Goal: Information Seeking & Learning: Learn about a topic

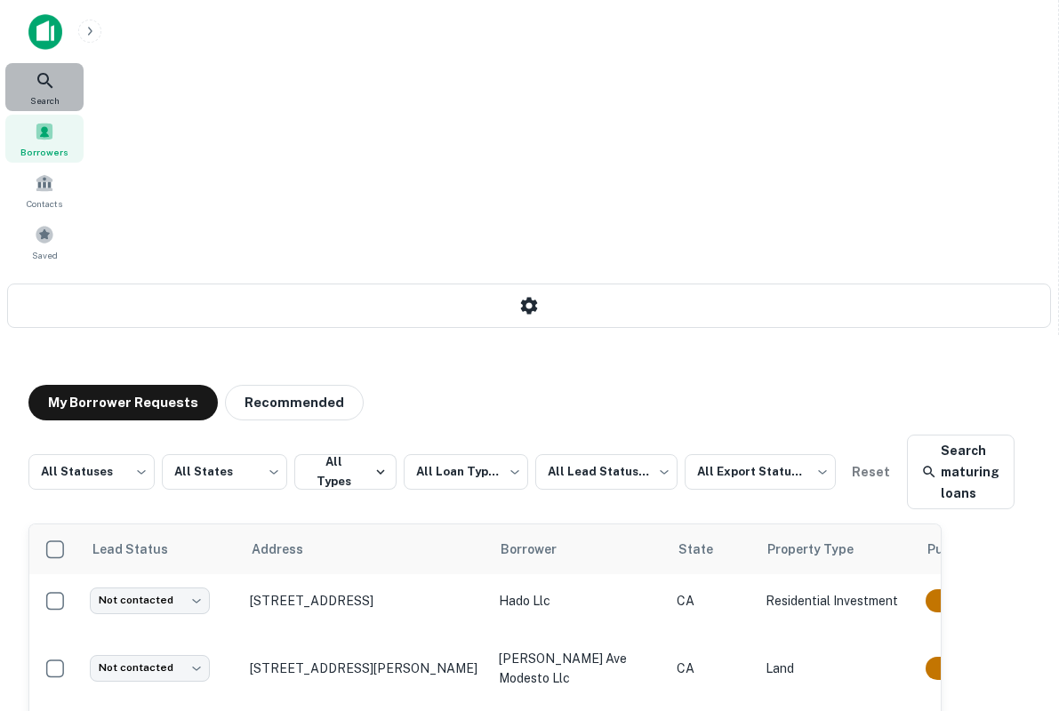
click at [46, 81] on icon at bounding box center [45, 80] width 21 height 21
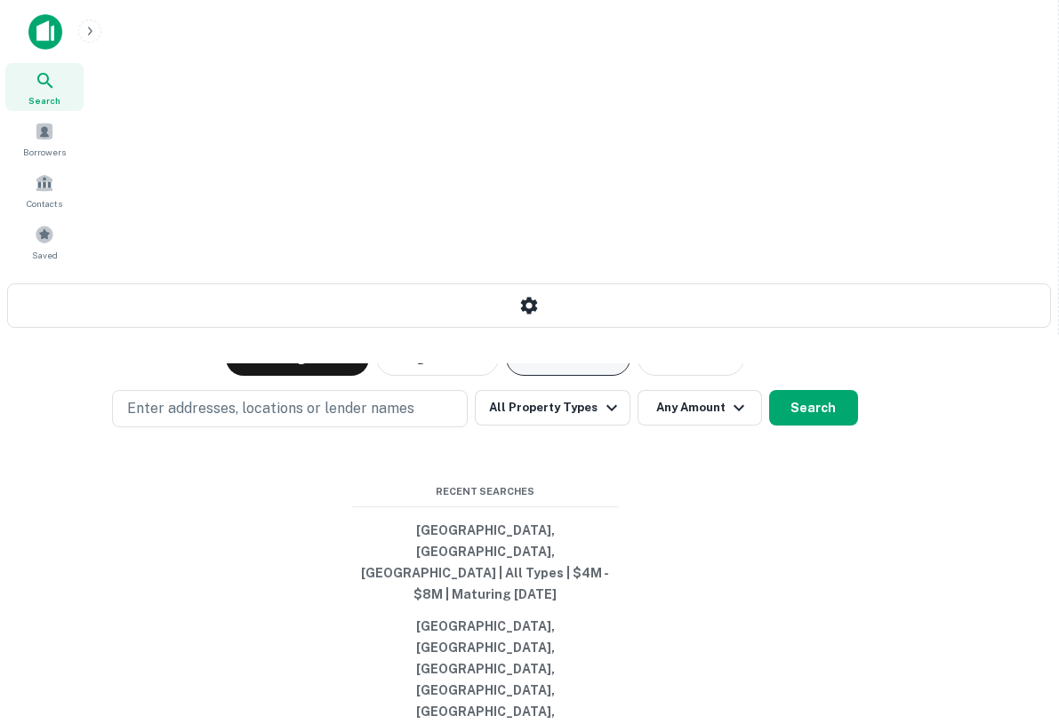
click at [630, 340] on button "Active Loans" at bounding box center [568, 358] width 124 height 36
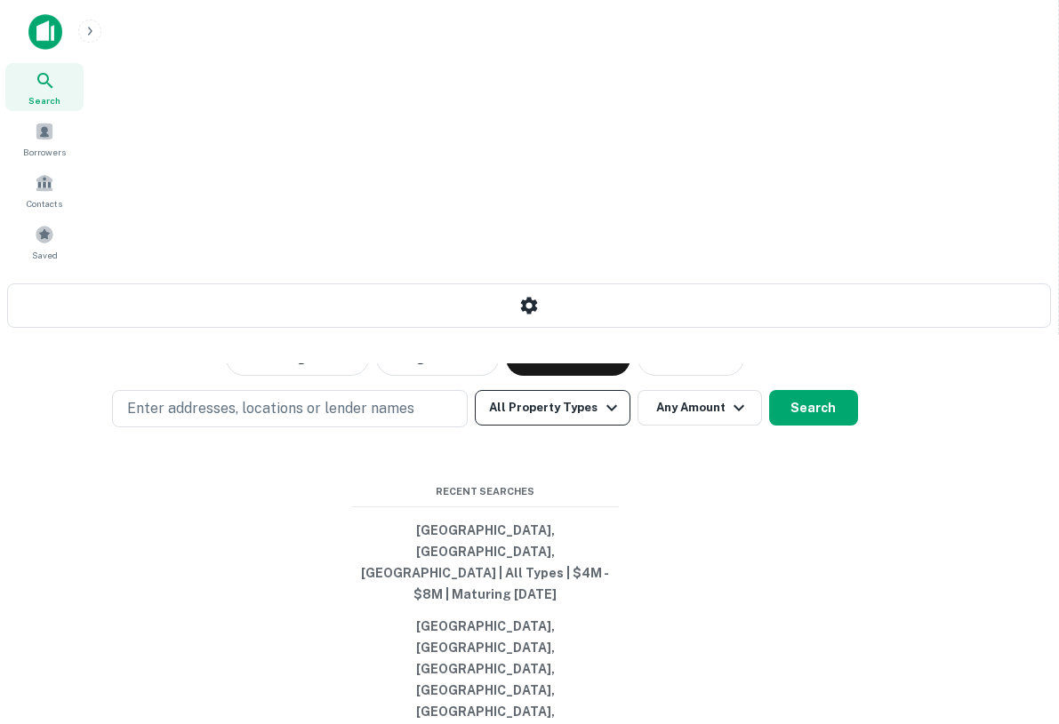
click at [629, 390] on button "All Property Types" at bounding box center [552, 408] width 155 height 36
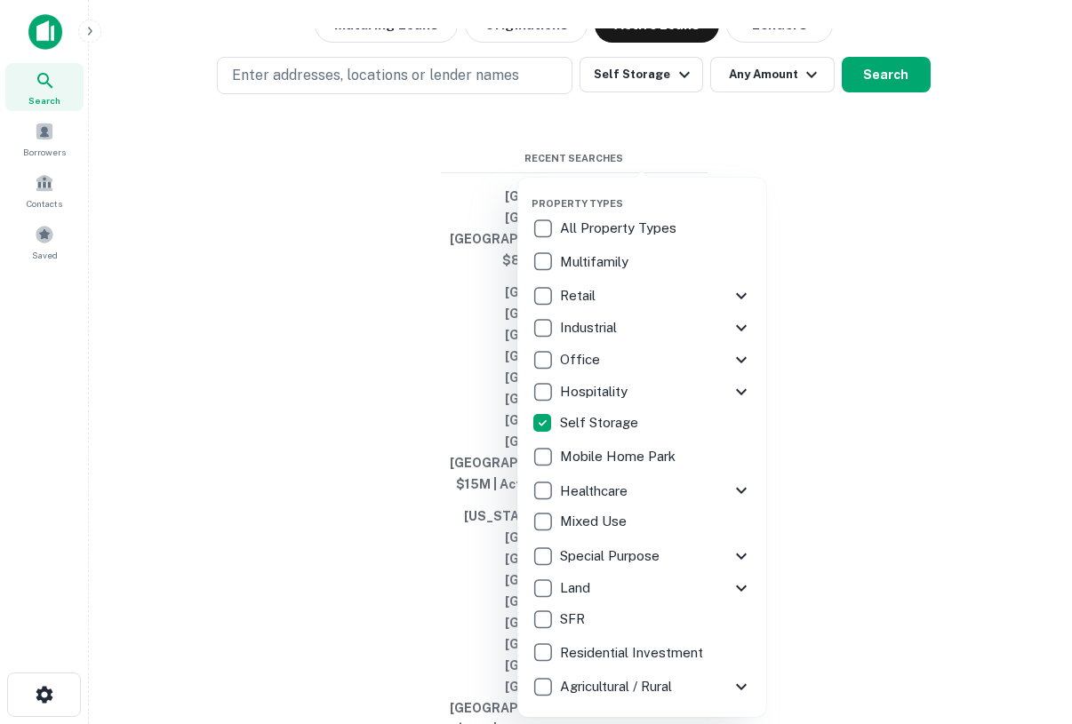
click at [890, 382] on div at bounding box center [536, 362] width 1072 height 724
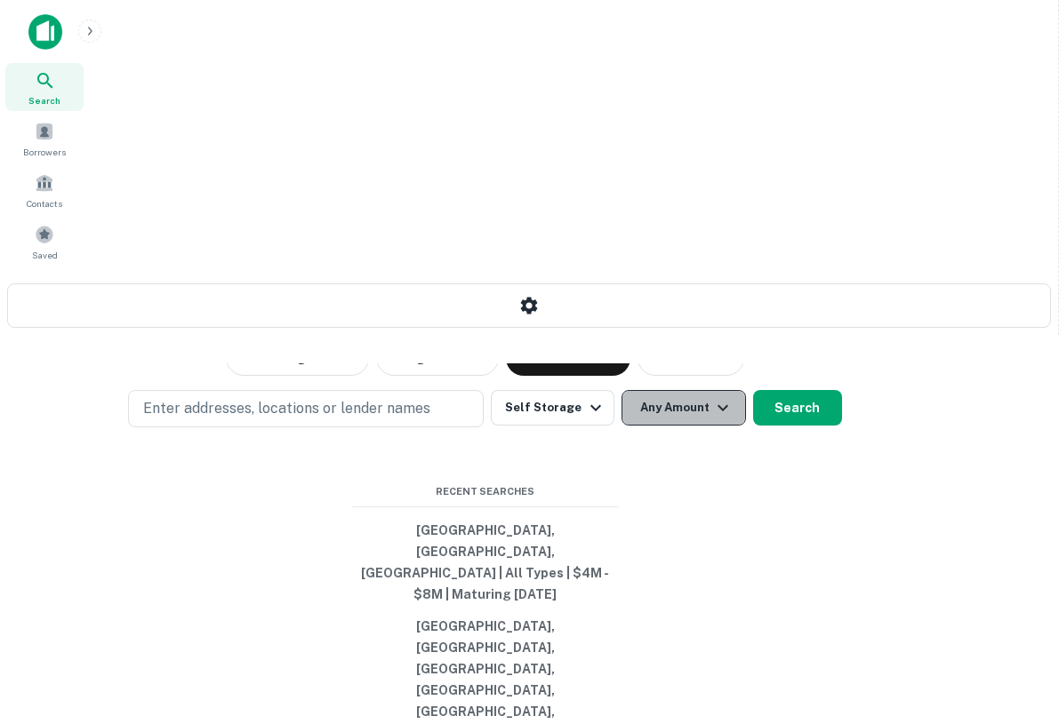
click at [746, 390] on button "Any Amount" at bounding box center [683, 408] width 124 height 36
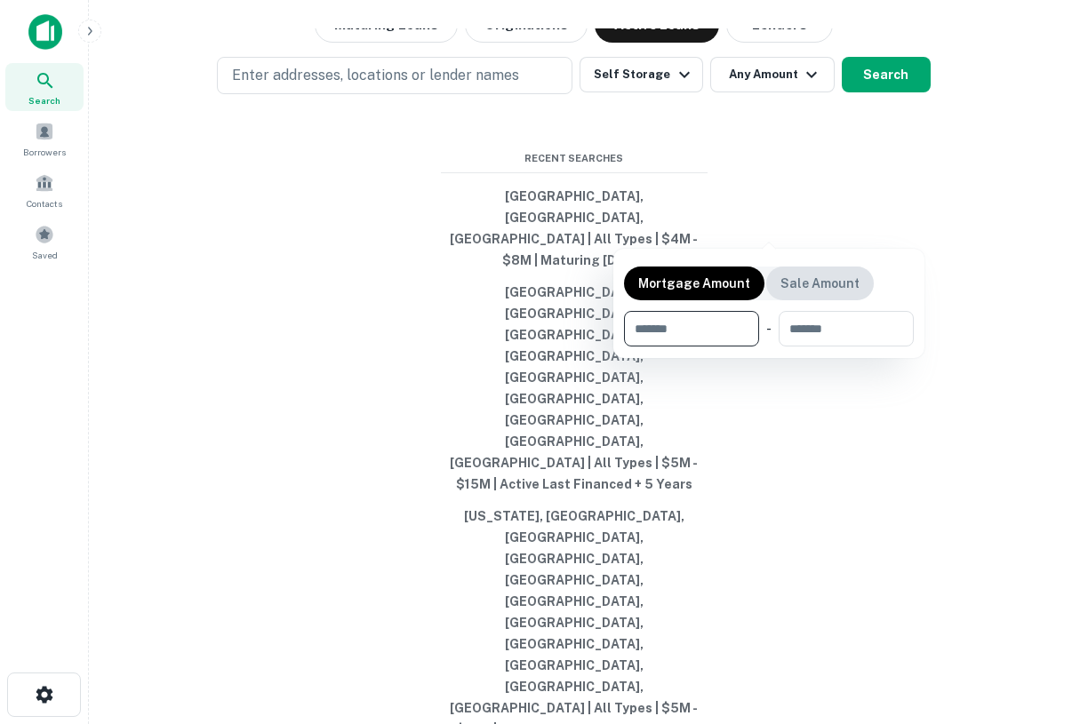
click at [787, 292] on p "Sale Amount" at bounding box center [819, 284] width 79 height 20
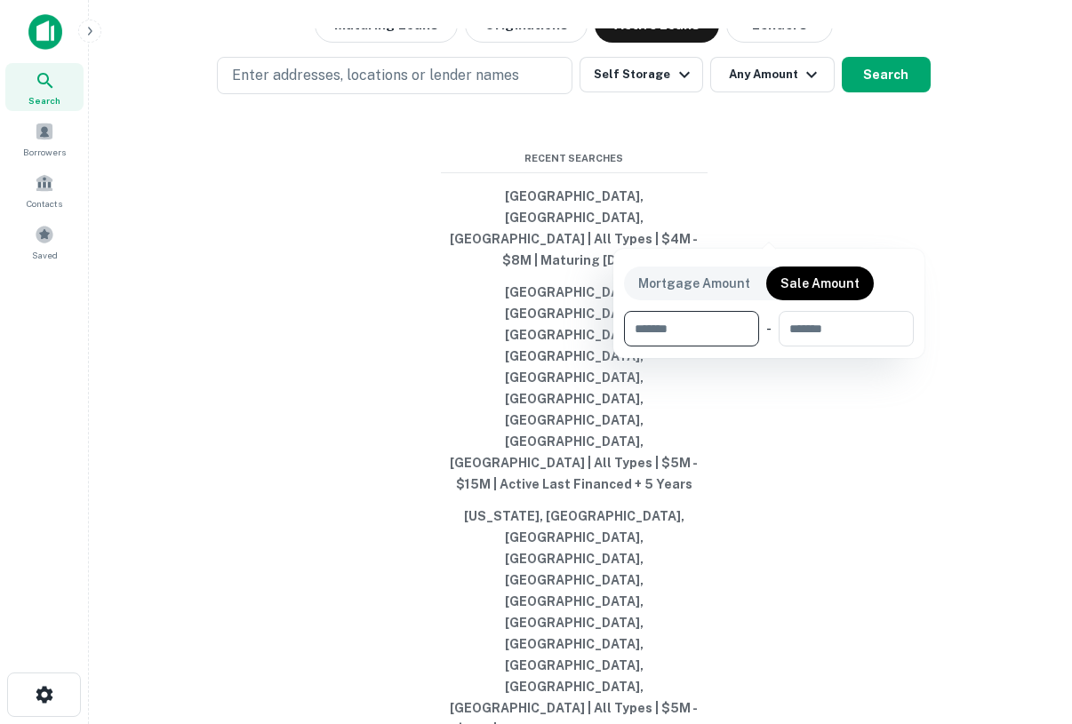
click at [702, 332] on input "number" at bounding box center [685, 329] width 123 height 36
type input "*******"
type input "********"
click at [291, 220] on div at bounding box center [536, 362] width 1072 height 724
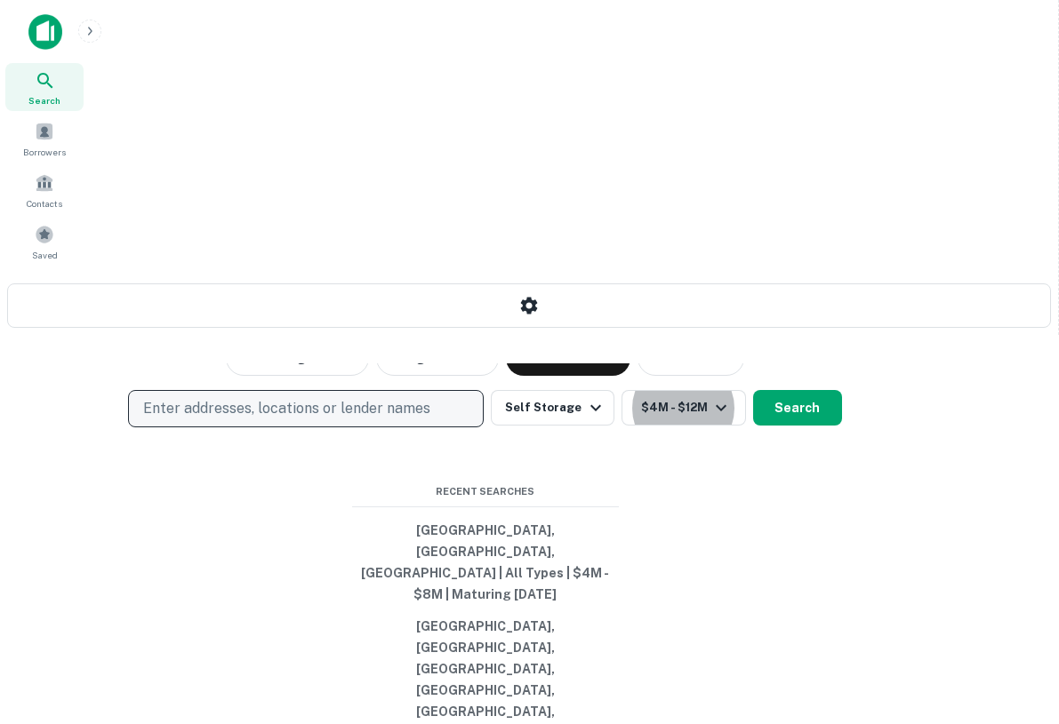
click at [305, 398] on p "Enter addresses, locations or lender names" at bounding box center [286, 408] width 287 height 21
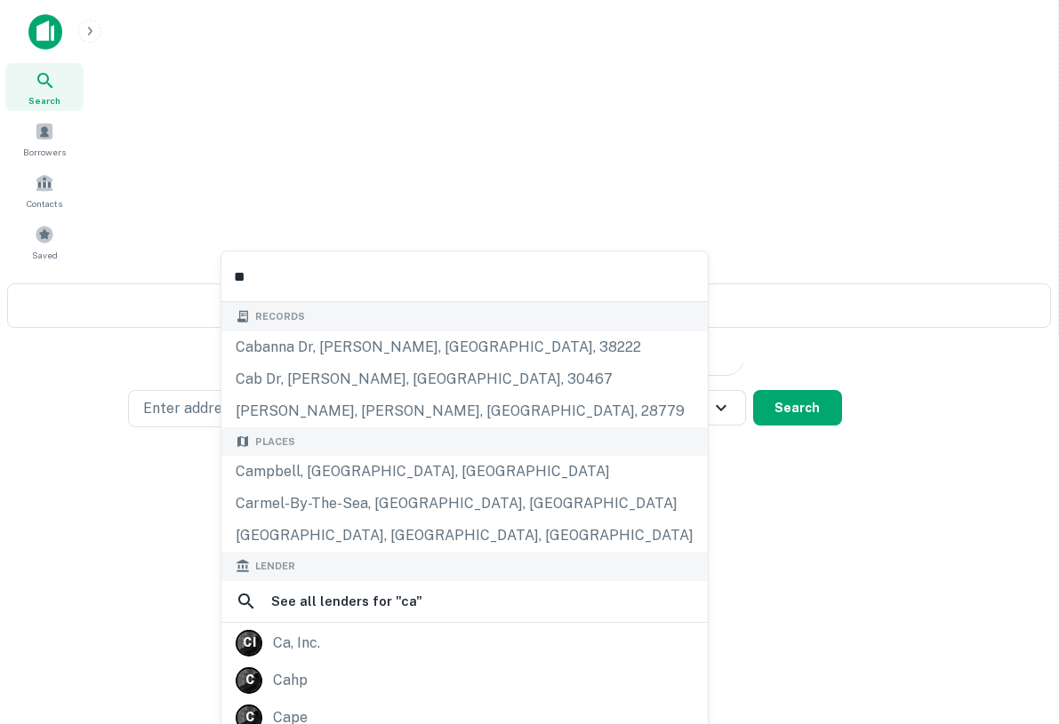
type input "***"
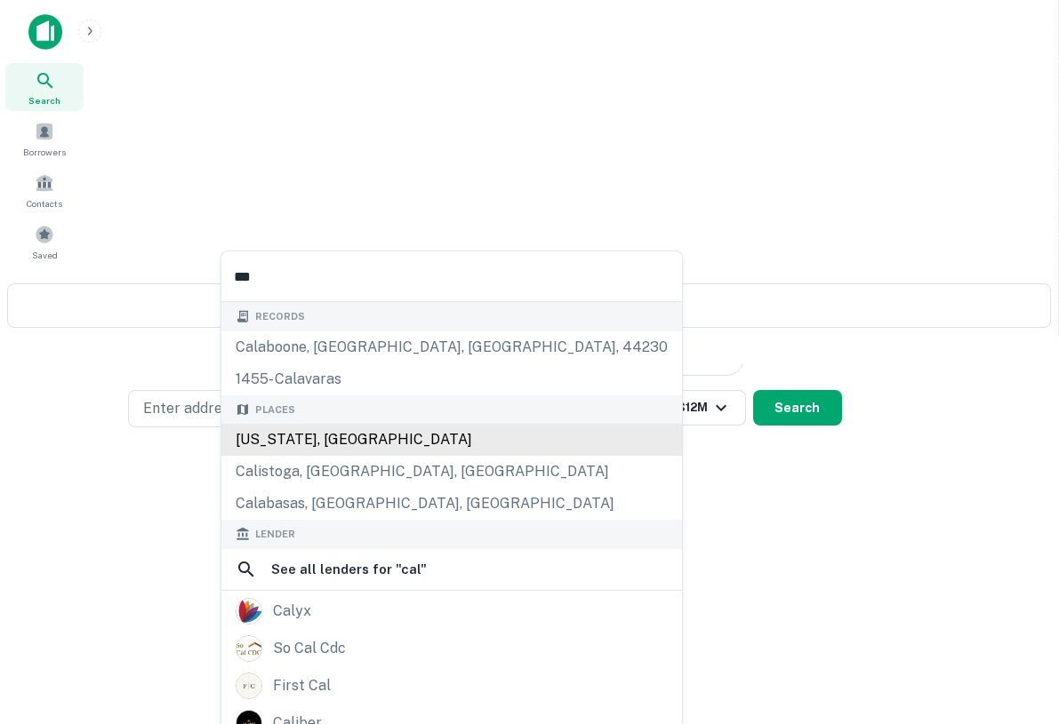
click at [305, 443] on div "California, USA" at bounding box center [451, 440] width 460 height 32
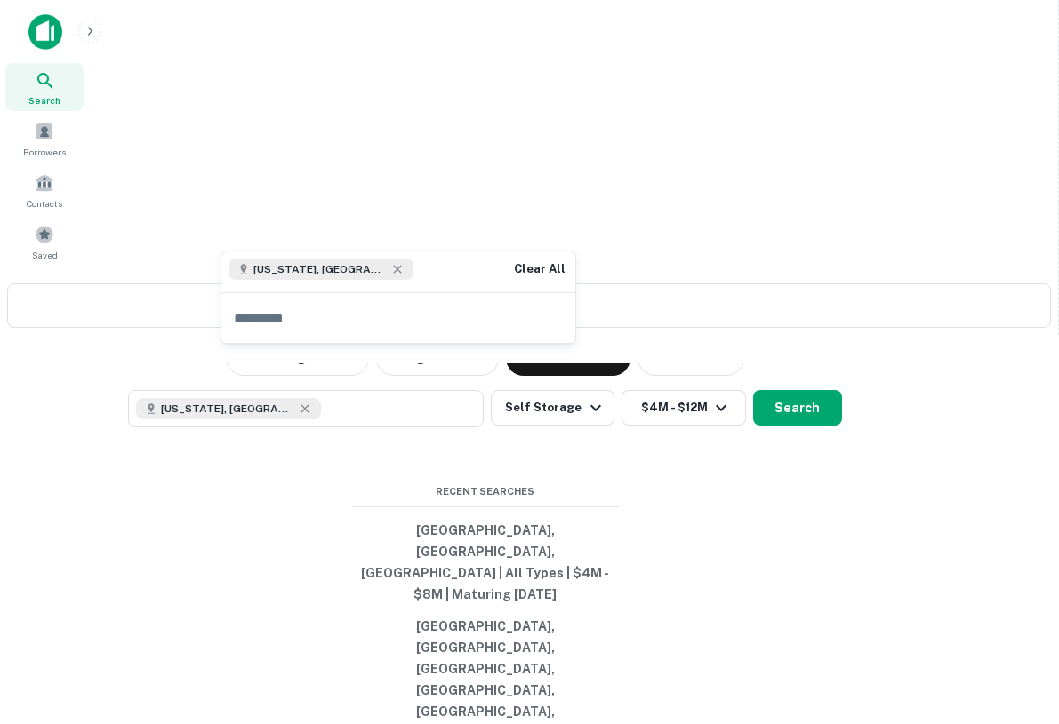
click at [406, 270] on div "California, USA Clear All" at bounding box center [398, 272] width 354 height 41
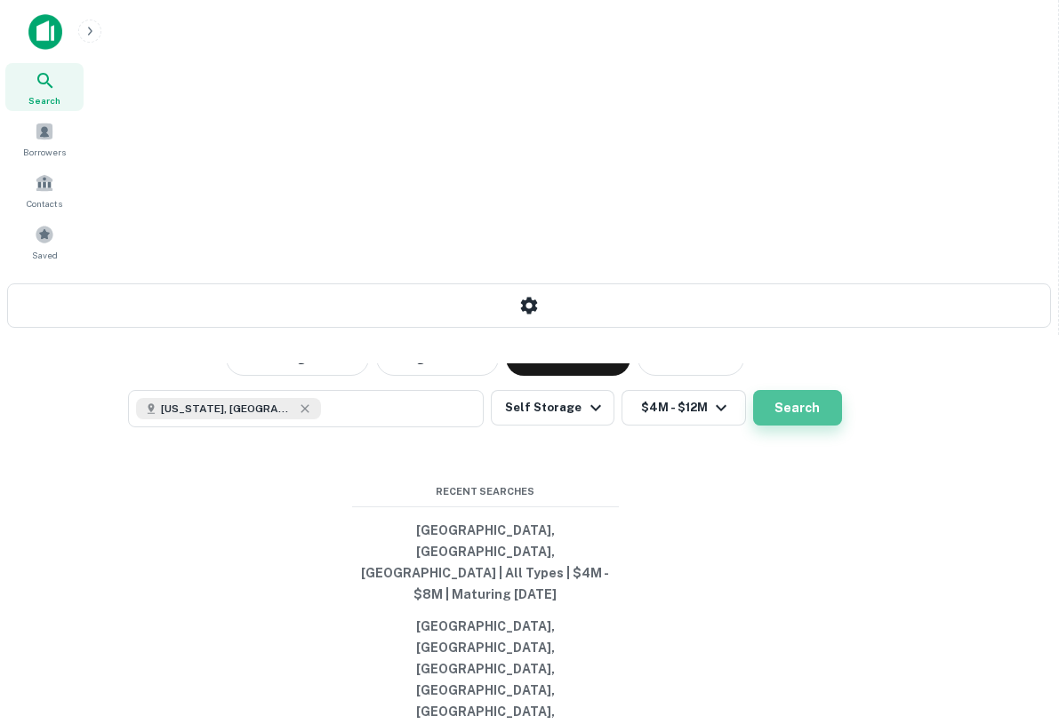
click at [842, 390] on button "Search" at bounding box center [797, 408] width 89 height 36
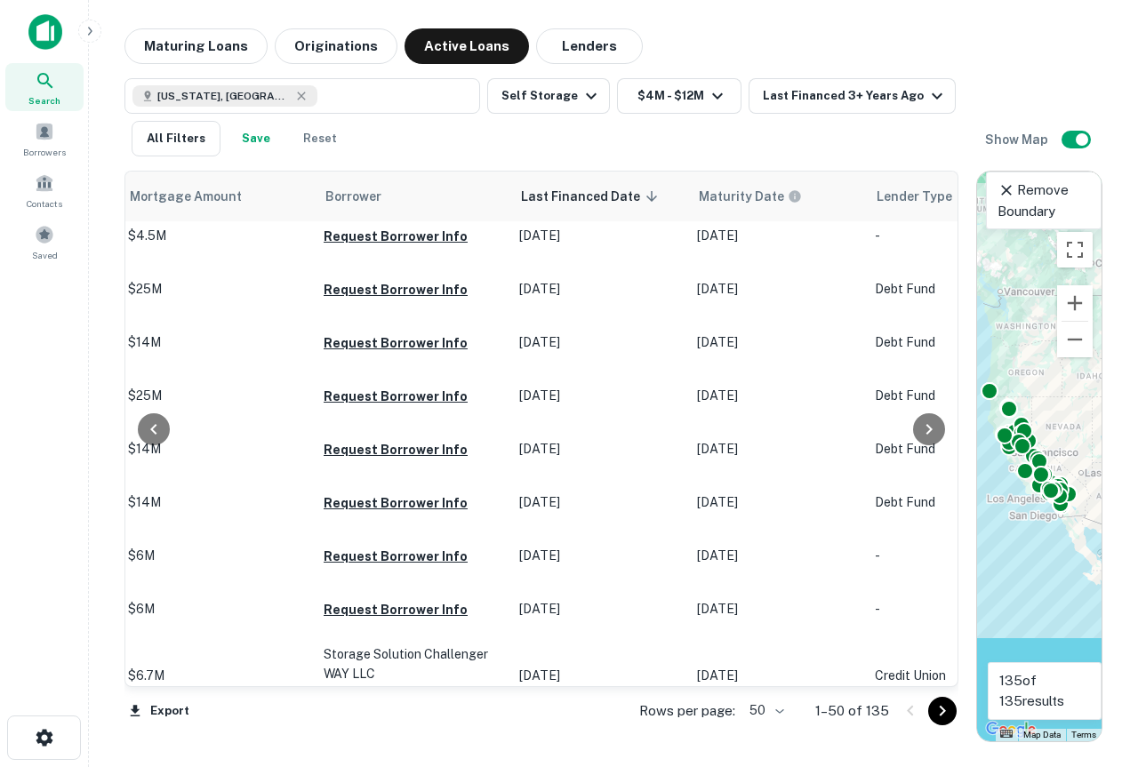
scroll to position [178, 969]
click at [316, 138] on button "Reset" at bounding box center [320, 139] width 57 height 36
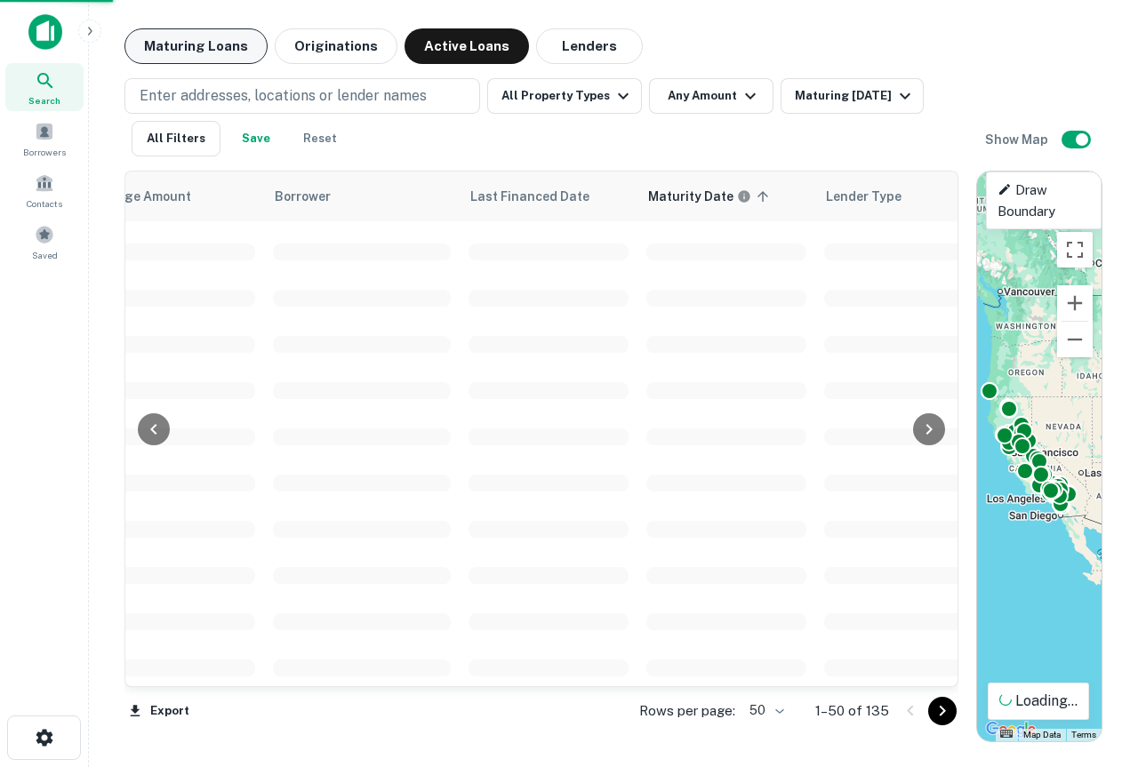
click at [196, 47] on button "Maturing Loans" at bounding box center [195, 46] width 143 height 36
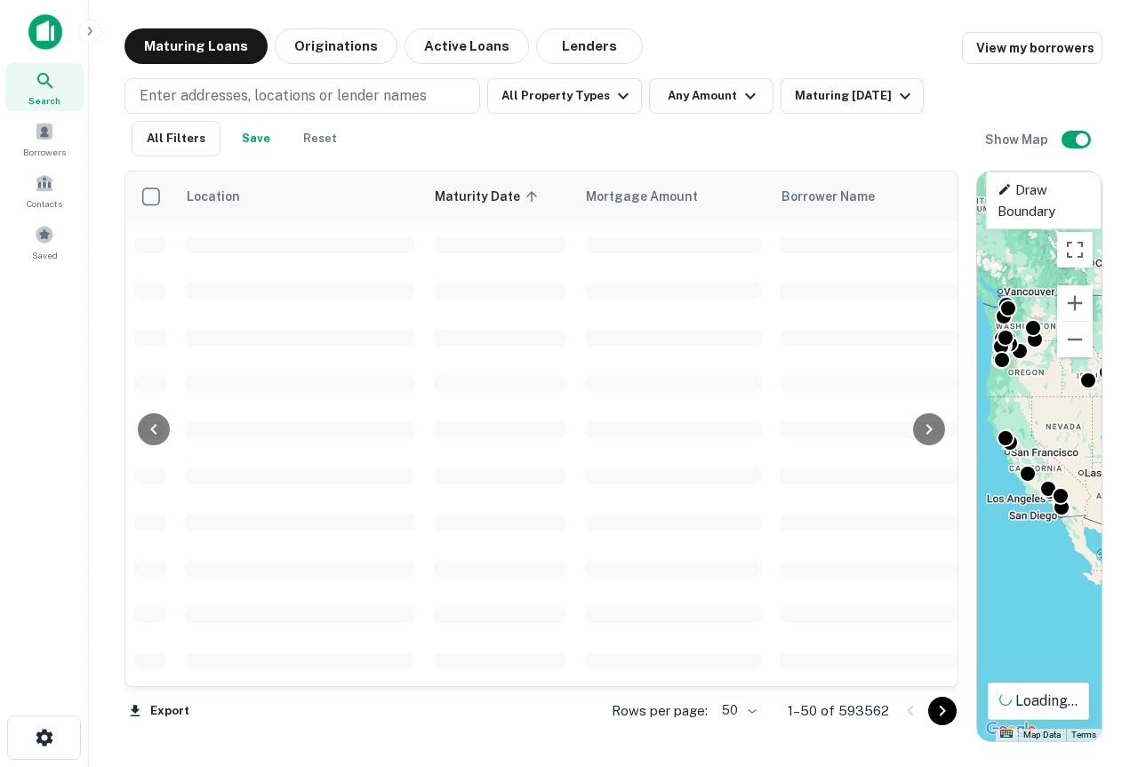
scroll to position [178, 0]
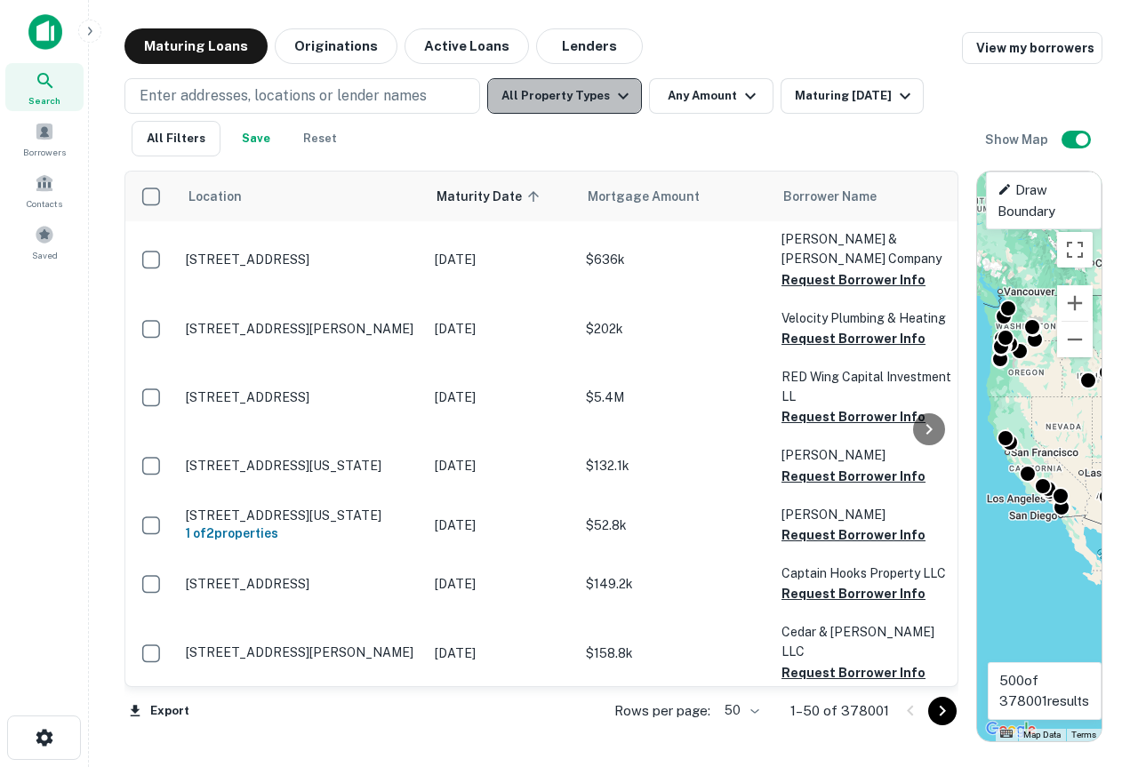
click at [601, 91] on button "All Property Types" at bounding box center [564, 96] width 155 height 36
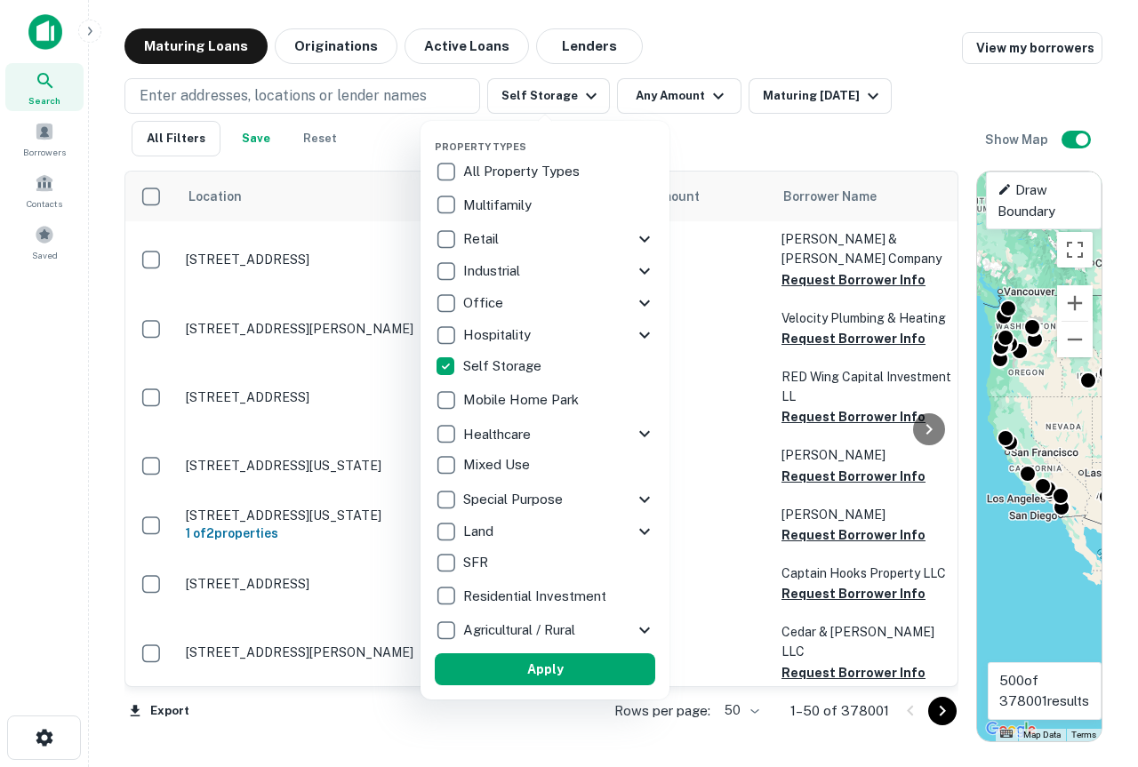
click at [863, 92] on div at bounding box center [569, 383] width 1138 height 767
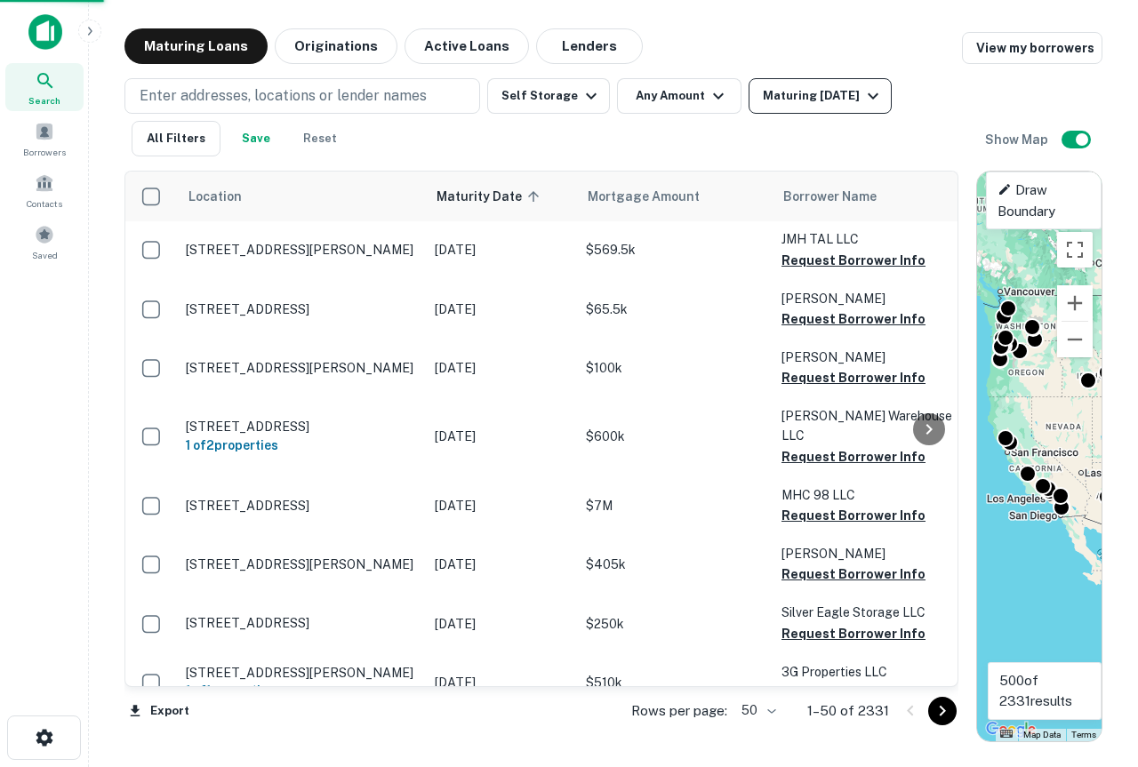
click at [866, 92] on icon "button" at bounding box center [872, 95] width 21 height 21
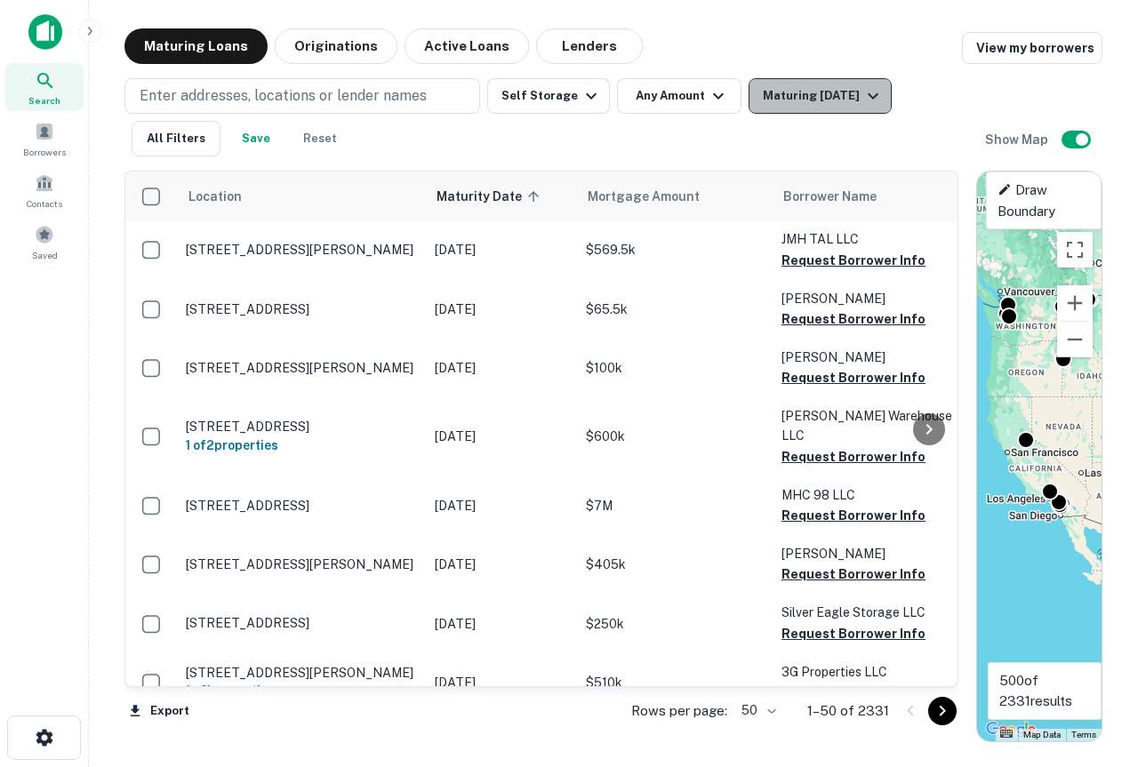
click at [873, 96] on icon "button" at bounding box center [872, 95] width 21 height 21
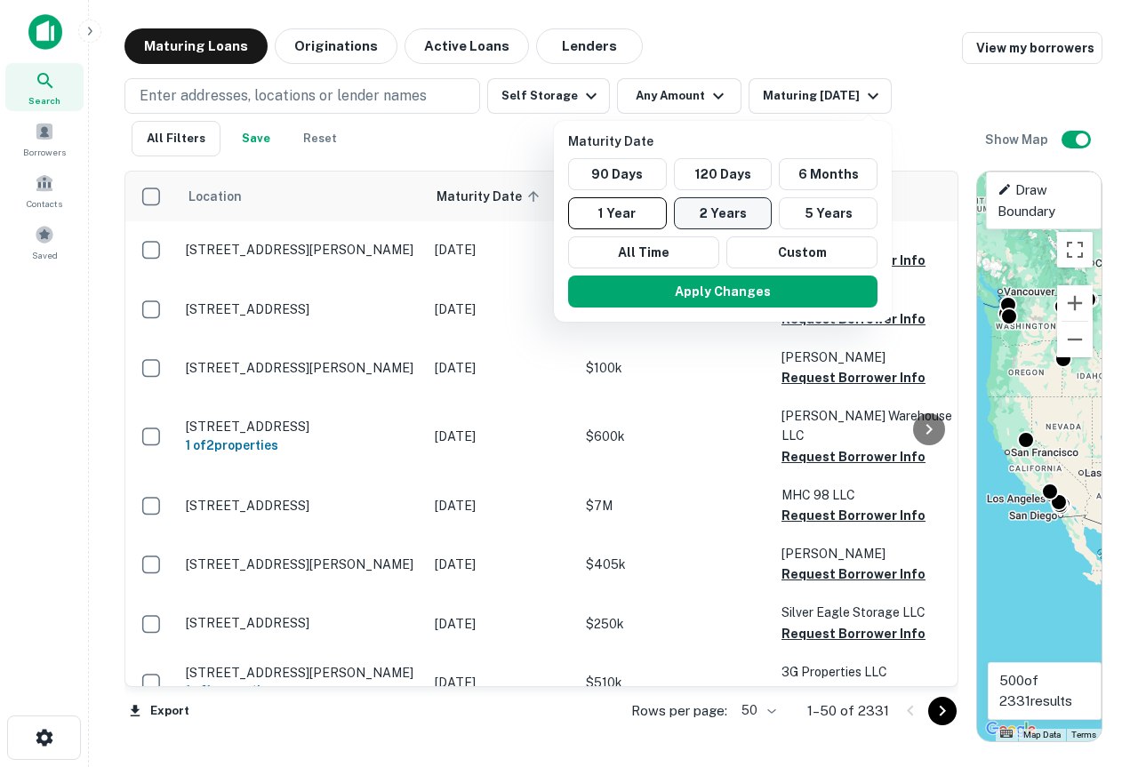
click at [717, 218] on button "2 Years" at bounding box center [723, 213] width 99 height 32
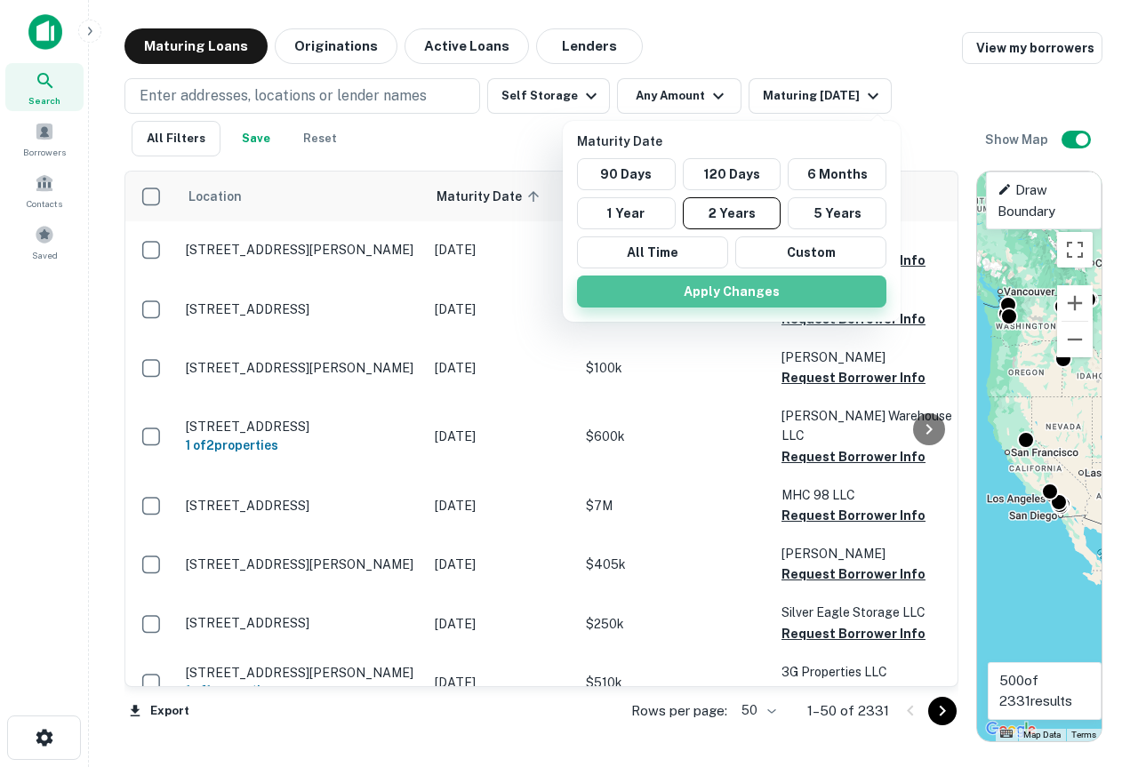
click at [664, 290] on button "Apply Changes" at bounding box center [731, 292] width 309 height 32
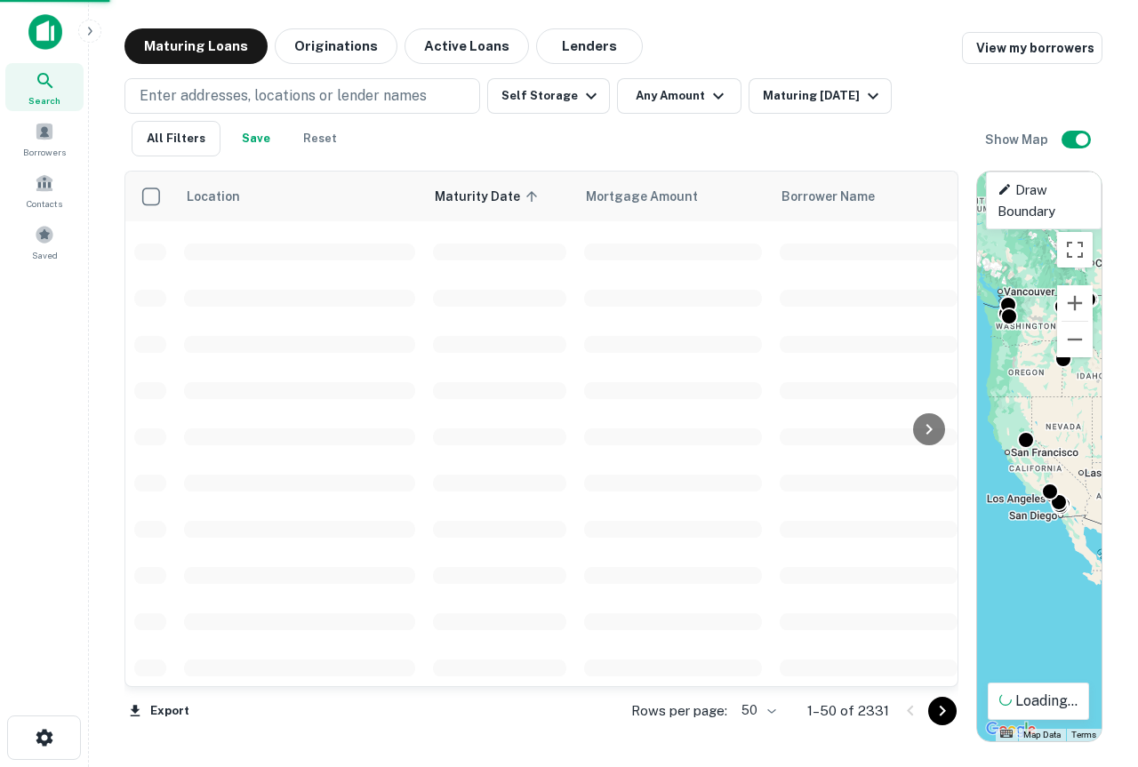
click at [643, 85] on div at bounding box center [569, 383] width 1138 height 767
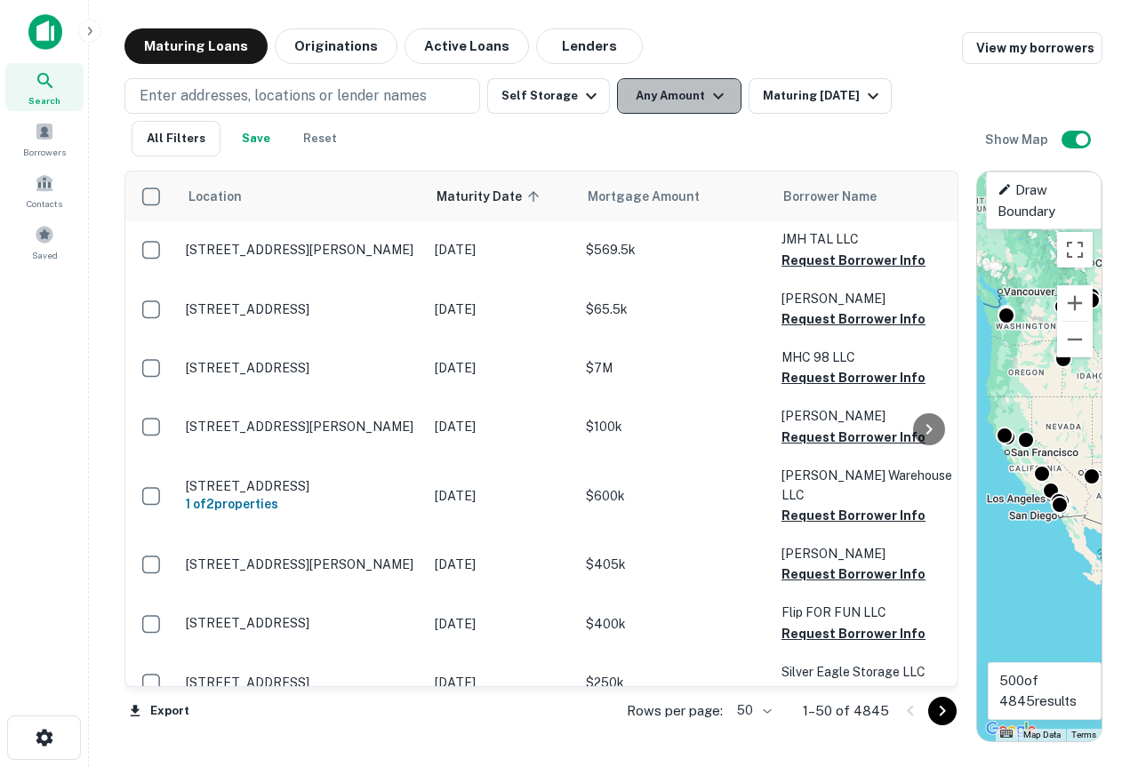
click at [637, 93] on button "Any Amount" at bounding box center [679, 96] width 124 height 36
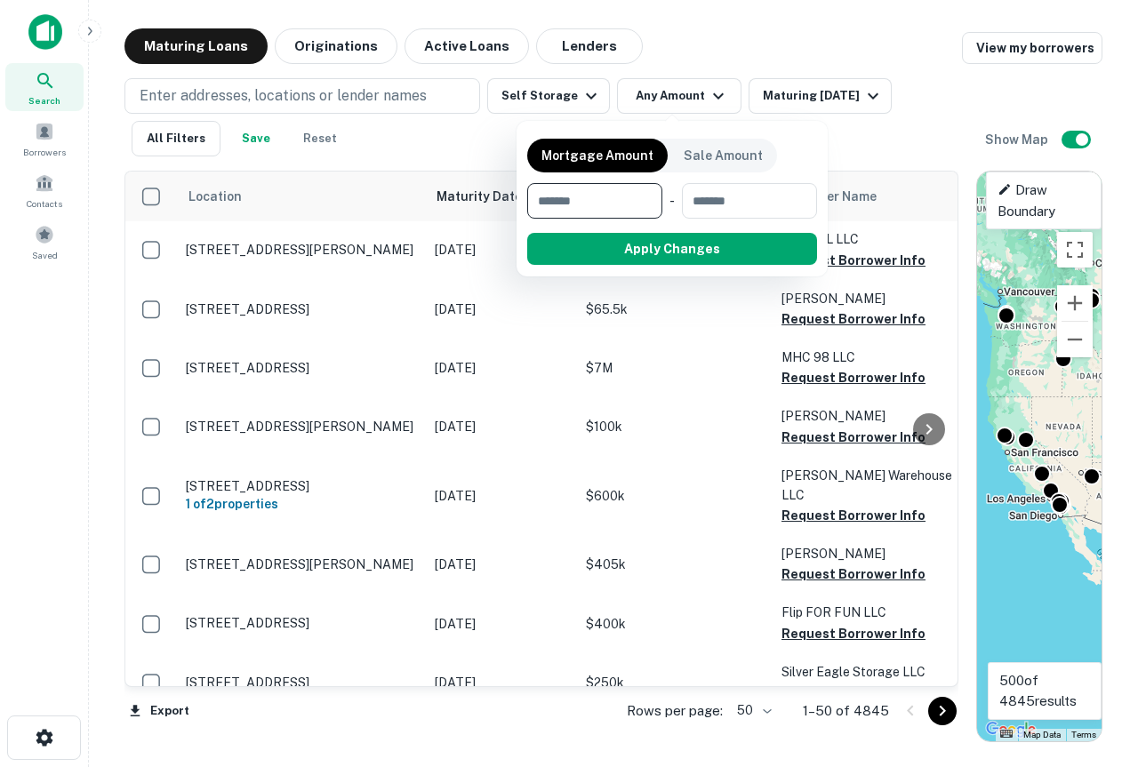
click at [585, 192] on input "number" at bounding box center [588, 201] width 123 height 36
type input "*******"
click at [754, 204] on input "number" at bounding box center [747, 201] width 115 height 36
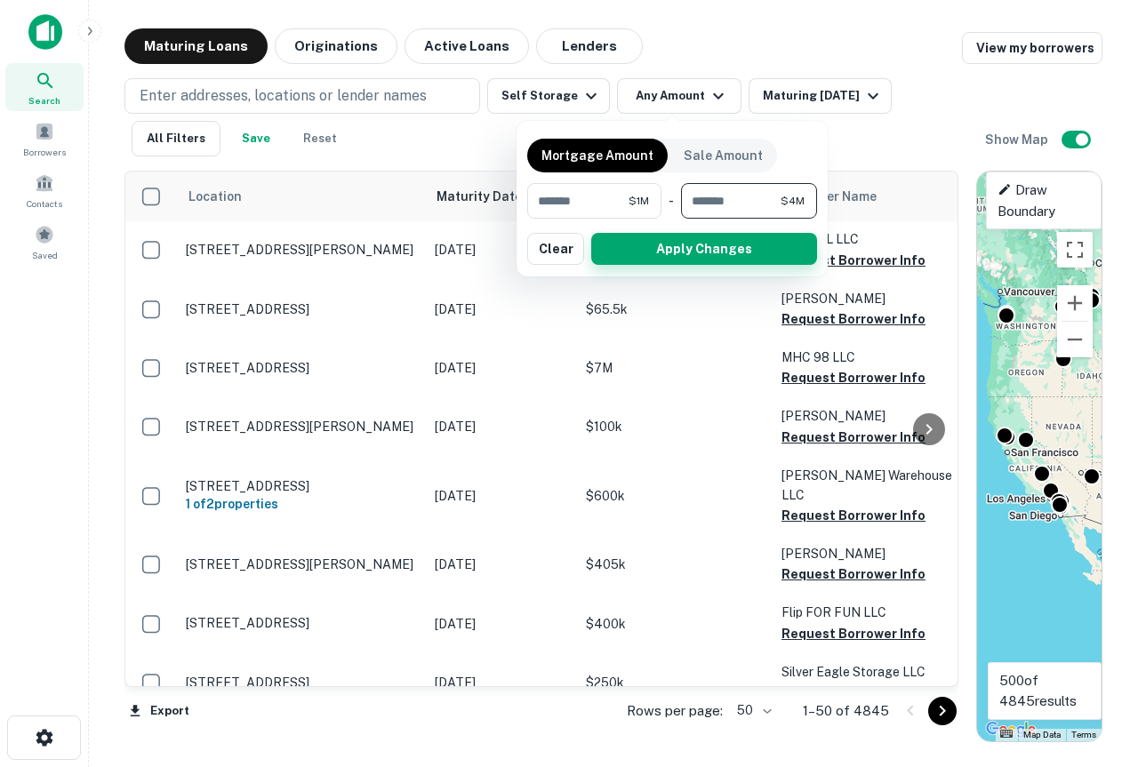
type input "*******"
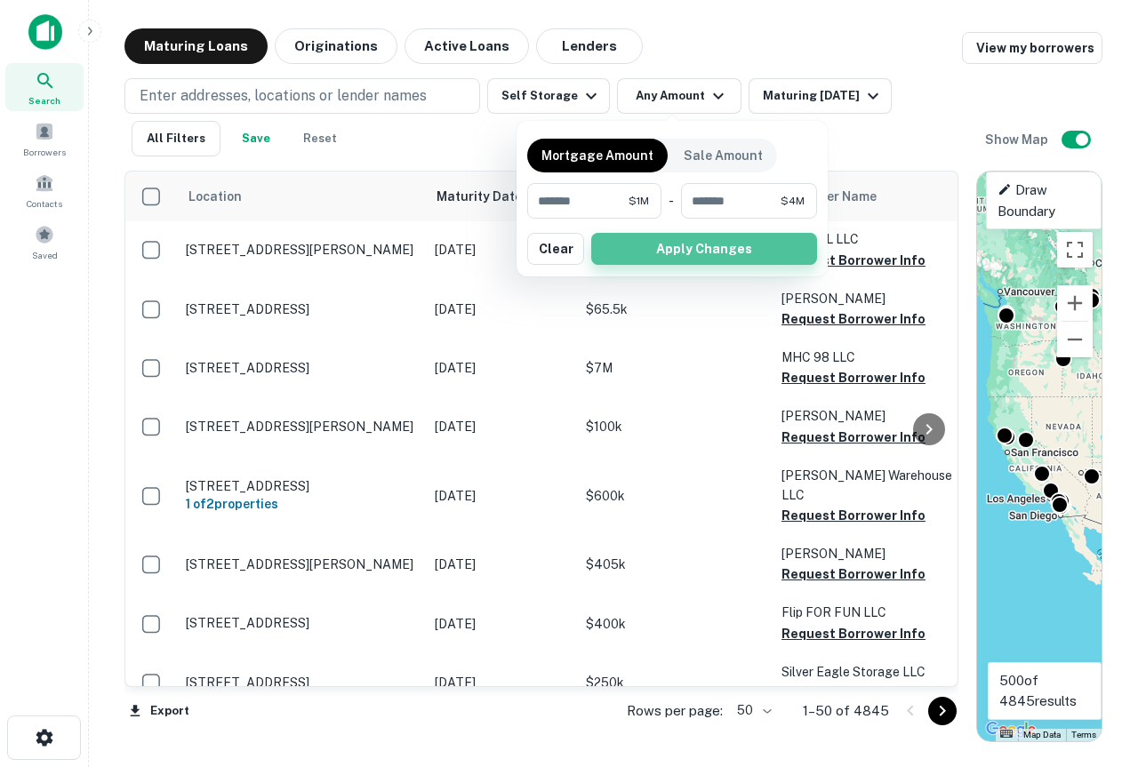
click at [668, 246] on button "Apply Changes" at bounding box center [704, 249] width 226 height 32
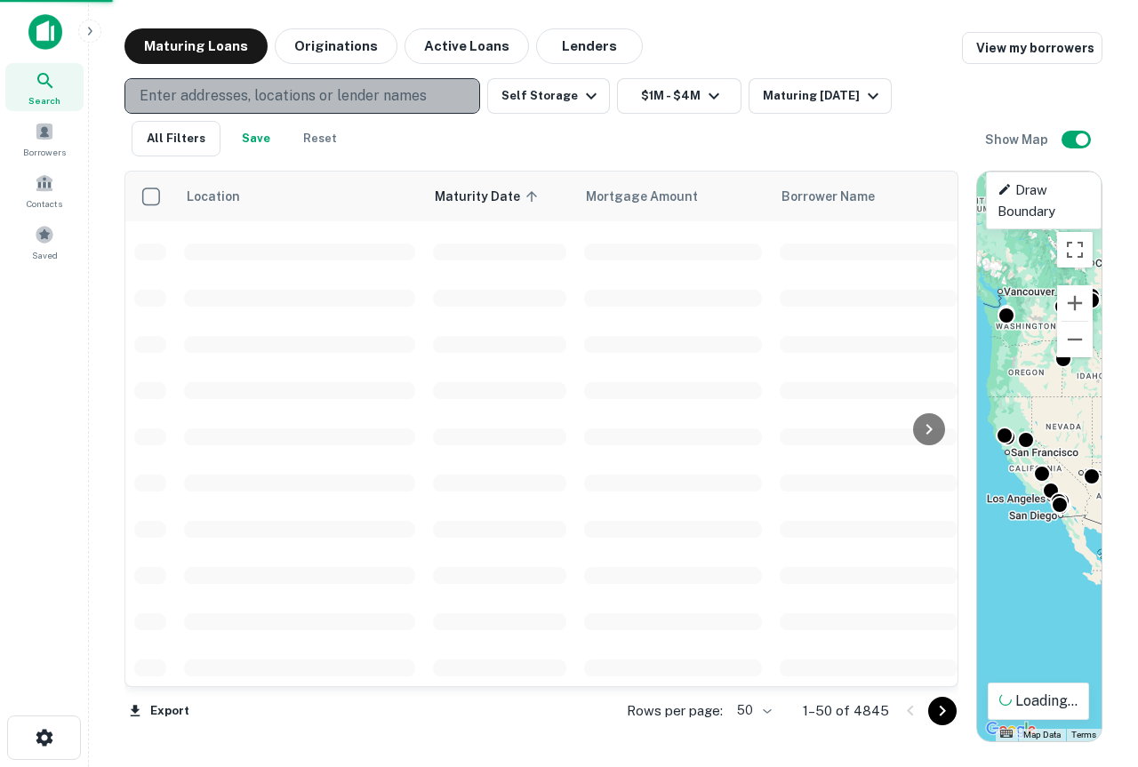
click at [294, 91] on p "Enter addresses, locations or lender names" at bounding box center [283, 95] width 287 height 21
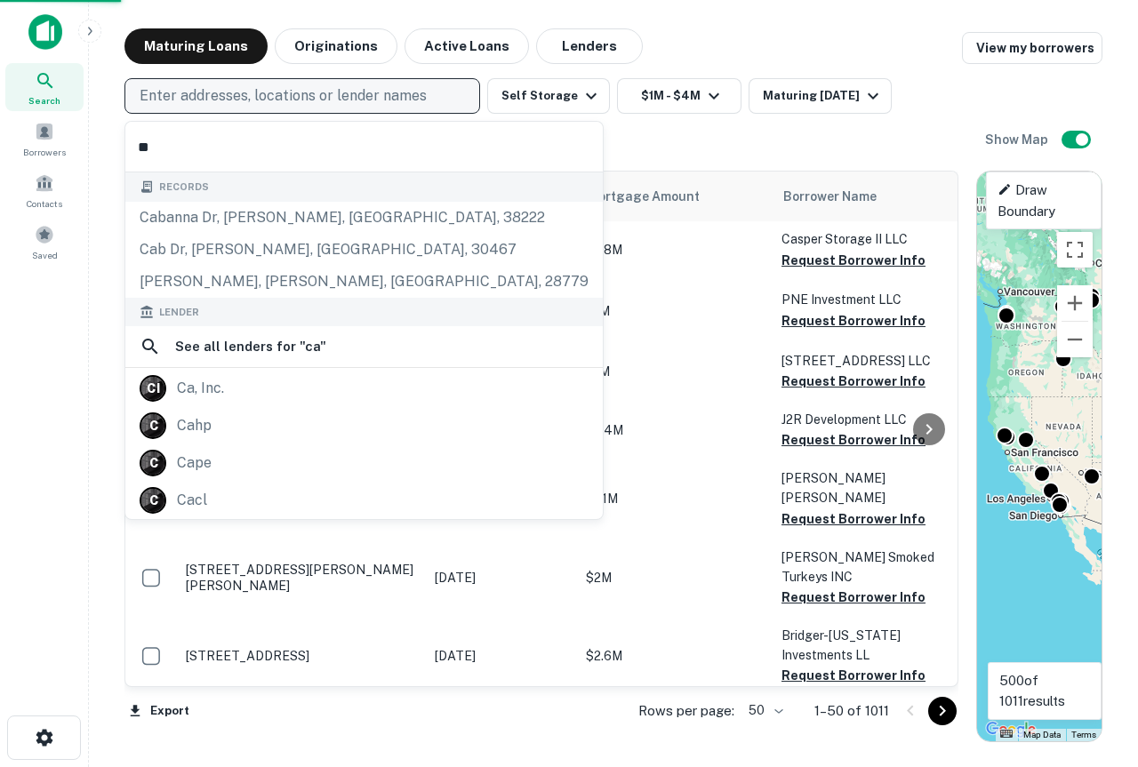
type input "***"
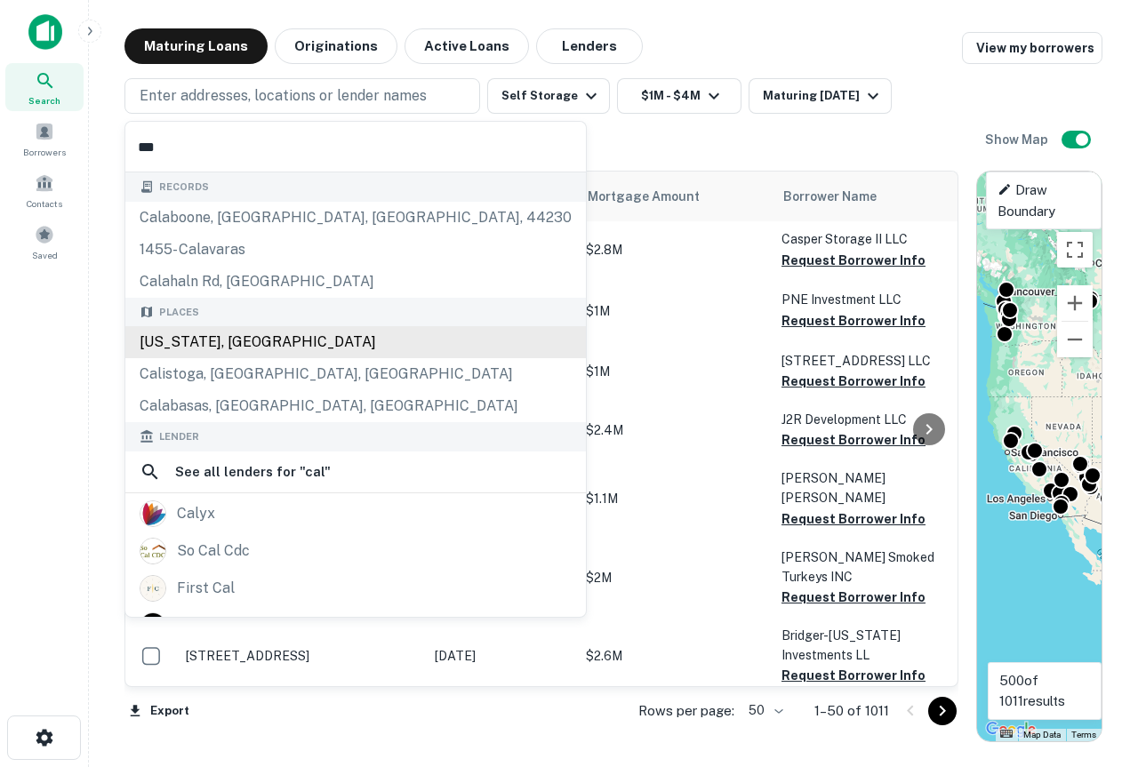
click at [206, 340] on div "Places California, USA Calistoga, CA, USA Calabasas, CA, USA" at bounding box center [355, 360] width 460 height 125
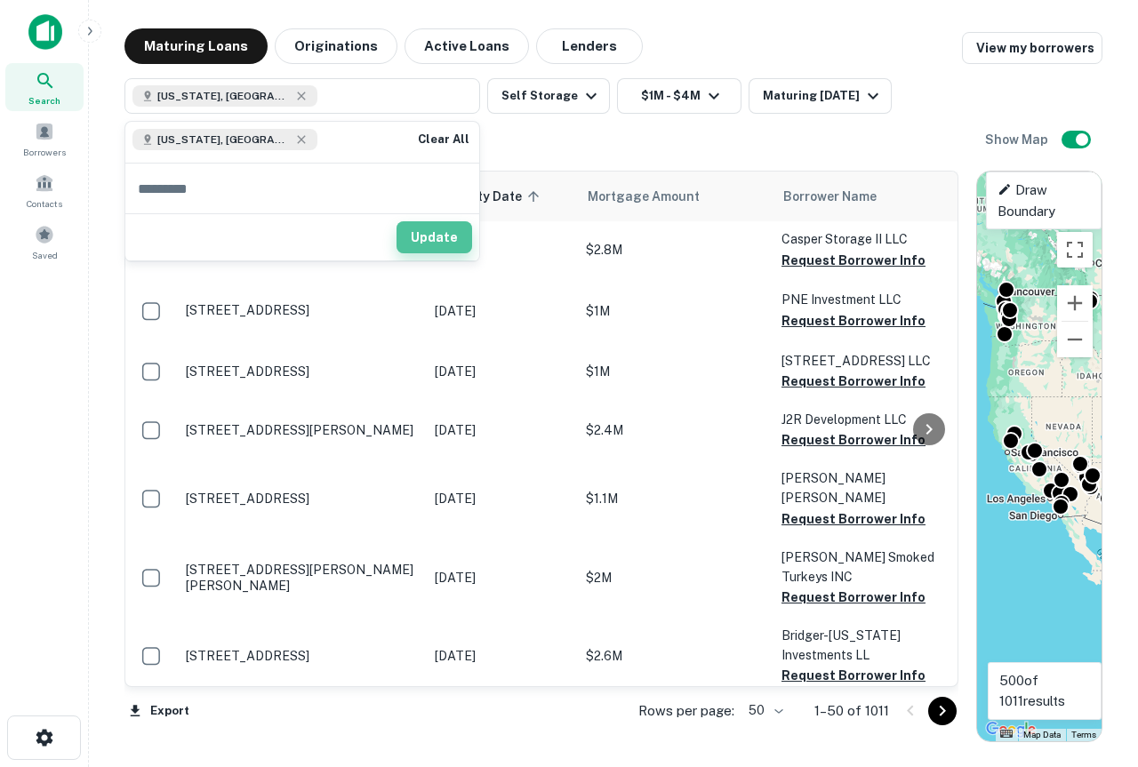
click at [437, 234] on button "Update" at bounding box center [434, 237] width 76 height 32
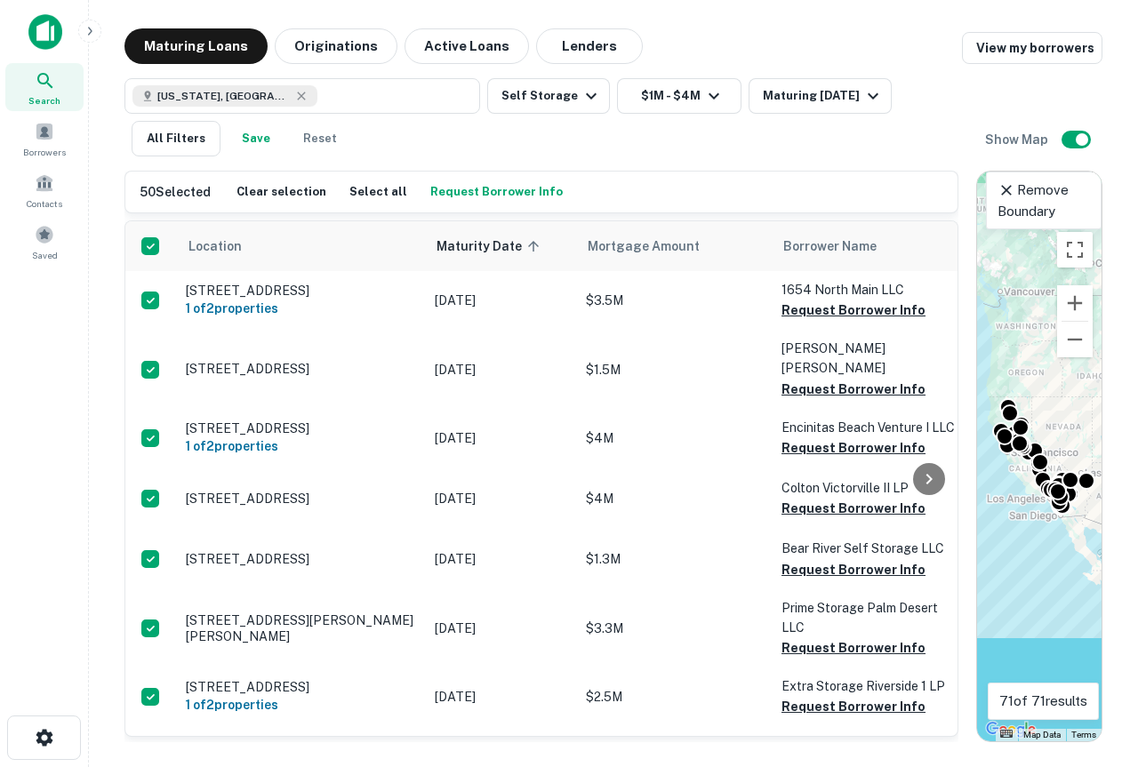
click at [505, 187] on button "Request Borrower Info" at bounding box center [496, 192] width 141 height 27
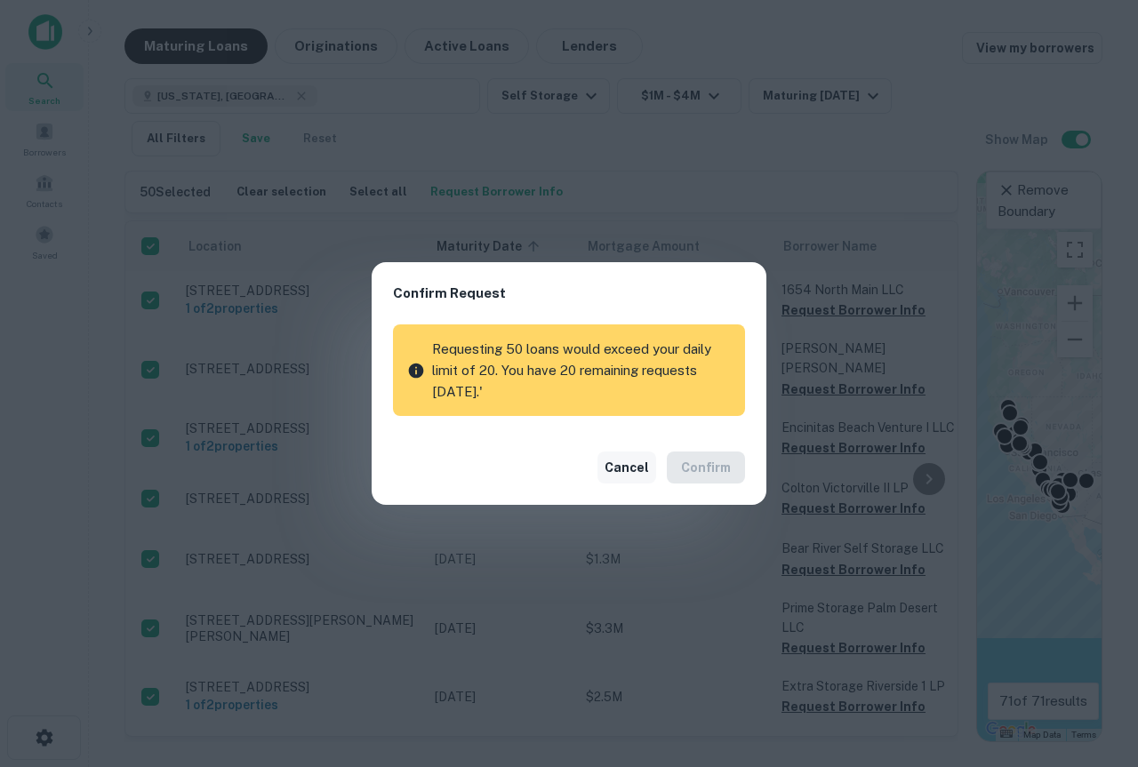
click at [641, 461] on button "Cancel" at bounding box center [626, 467] width 59 height 32
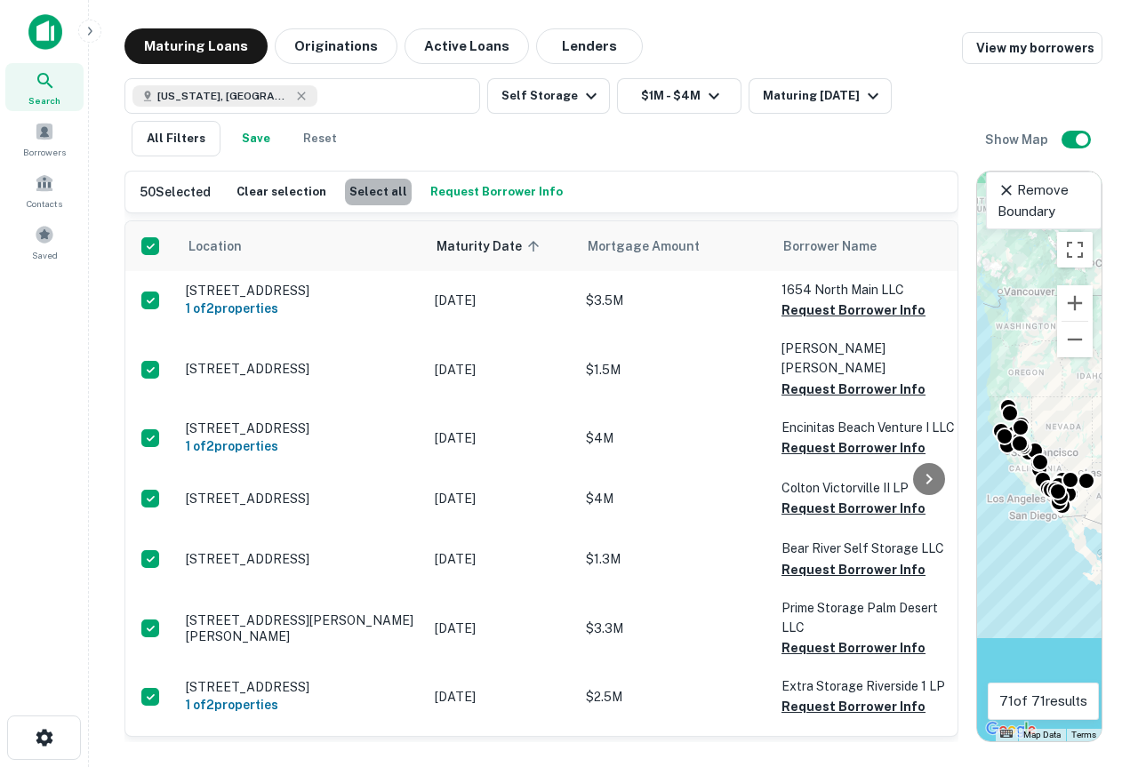
click at [386, 188] on button "Select all" at bounding box center [378, 192] width 67 height 27
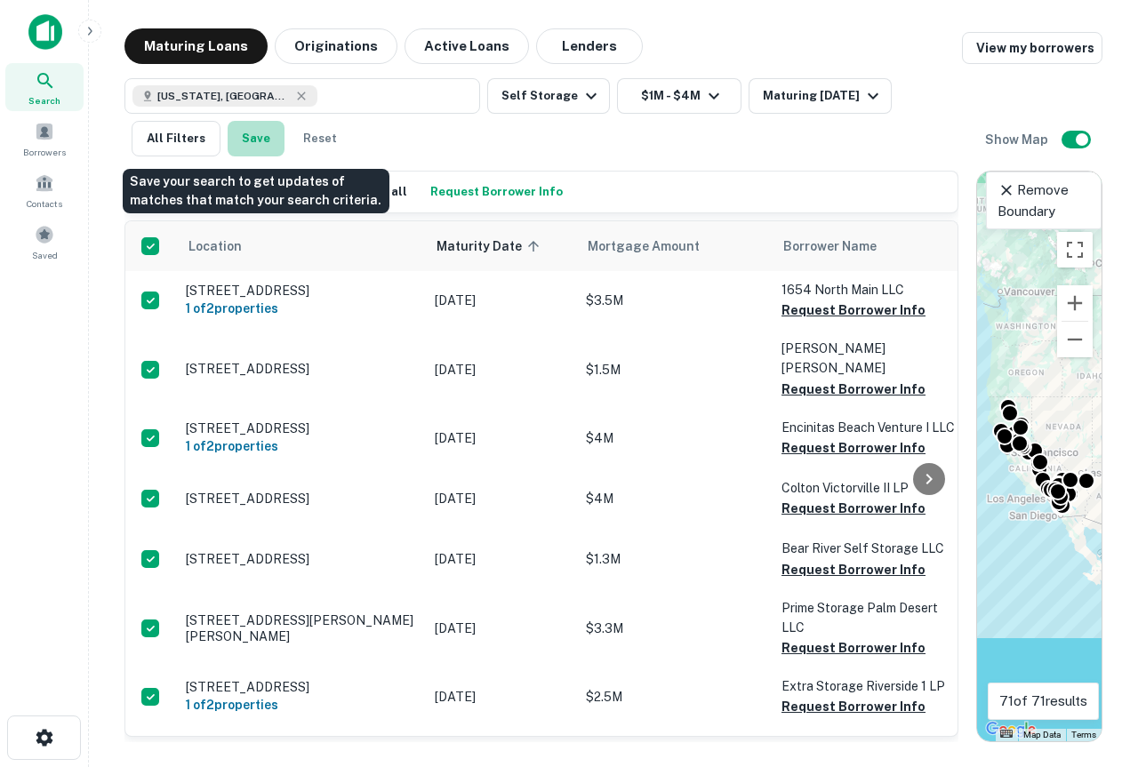
click at [257, 136] on button "Save" at bounding box center [256, 139] width 57 height 36
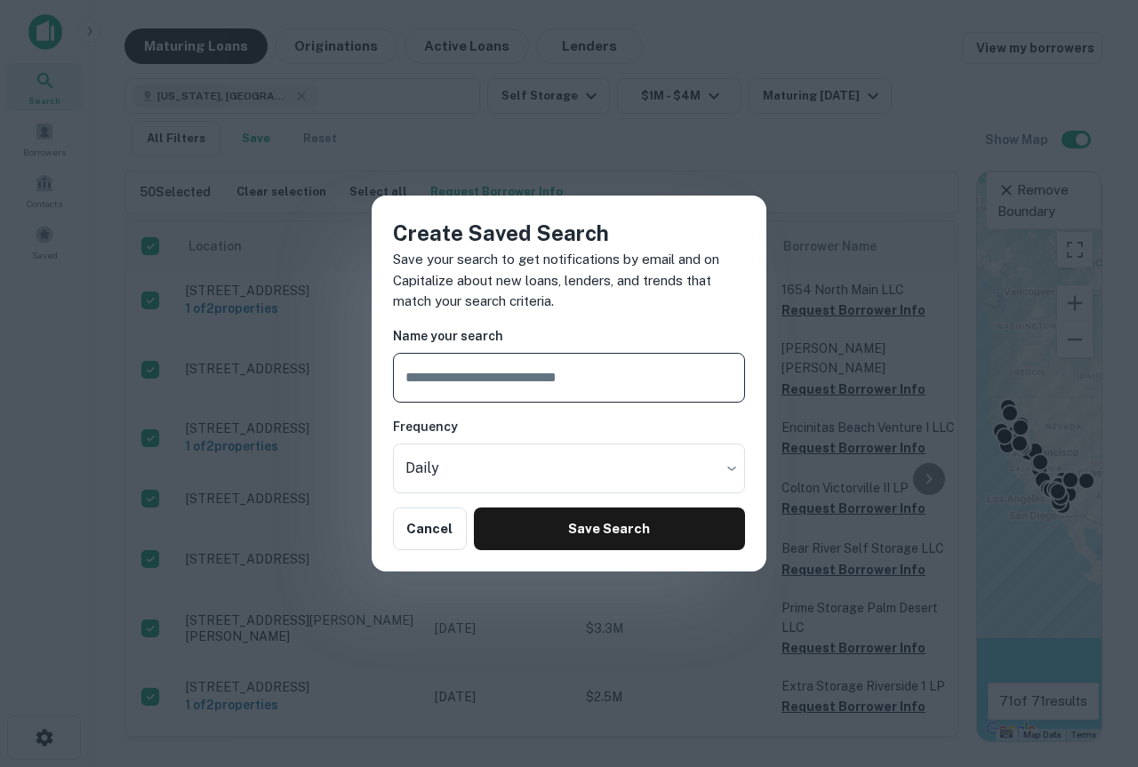
click at [445, 377] on input "text" at bounding box center [569, 378] width 352 height 50
type input "*****"
click at [427, 464] on body "Search Borrowers Contacts Saved Maturing Loans Originations Active Loans Lender…" at bounding box center [569, 383] width 1138 height 767
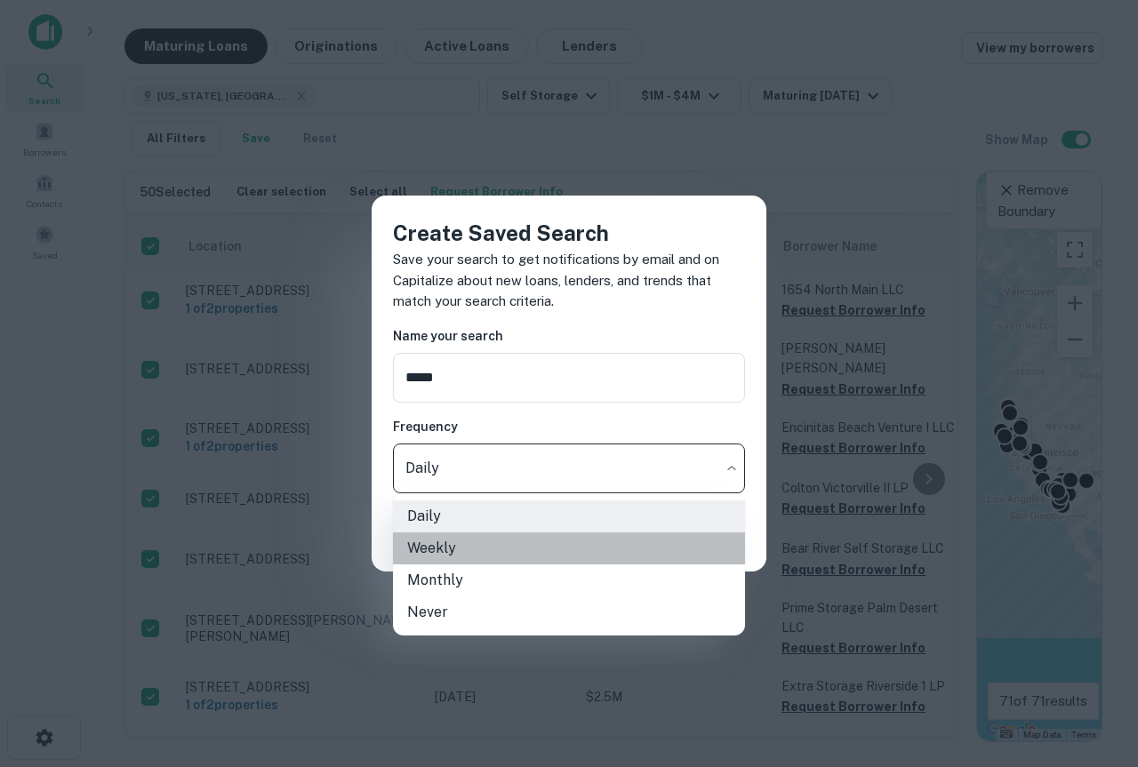
click at [447, 542] on li "Weekly" at bounding box center [569, 548] width 352 height 32
type input "******"
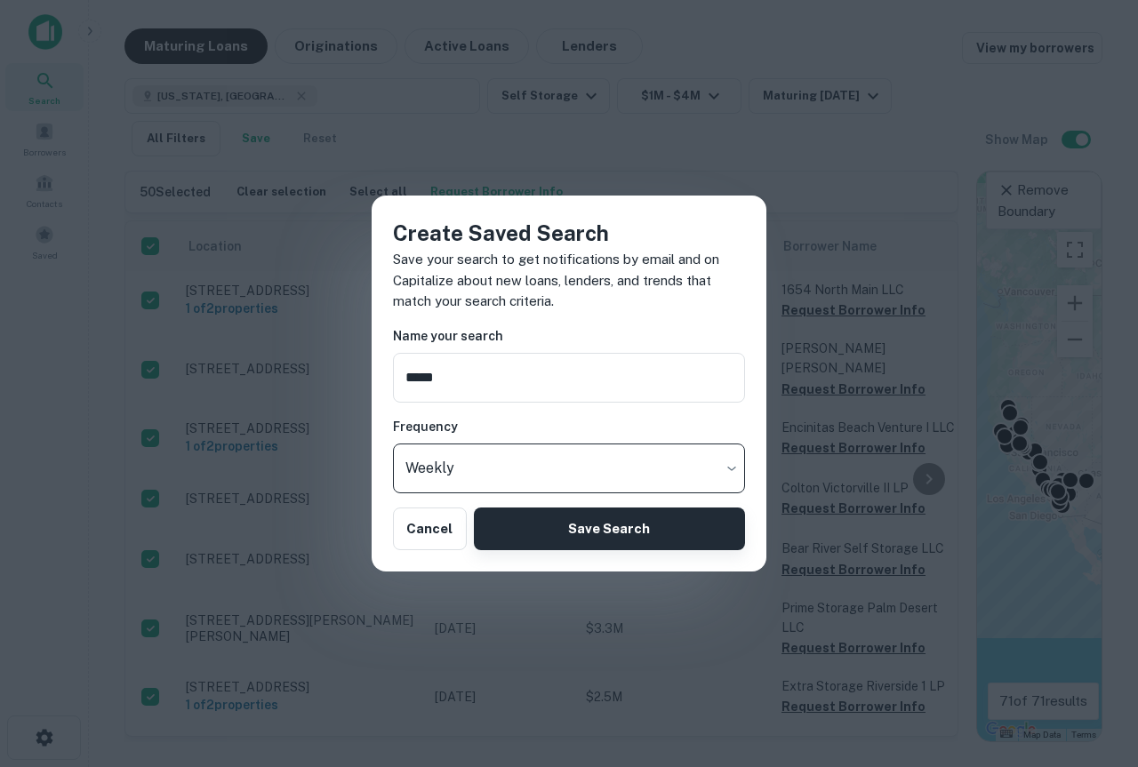
click at [560, 524] on button "Save Search" at bounding box center [609, 528] width 271 height 43
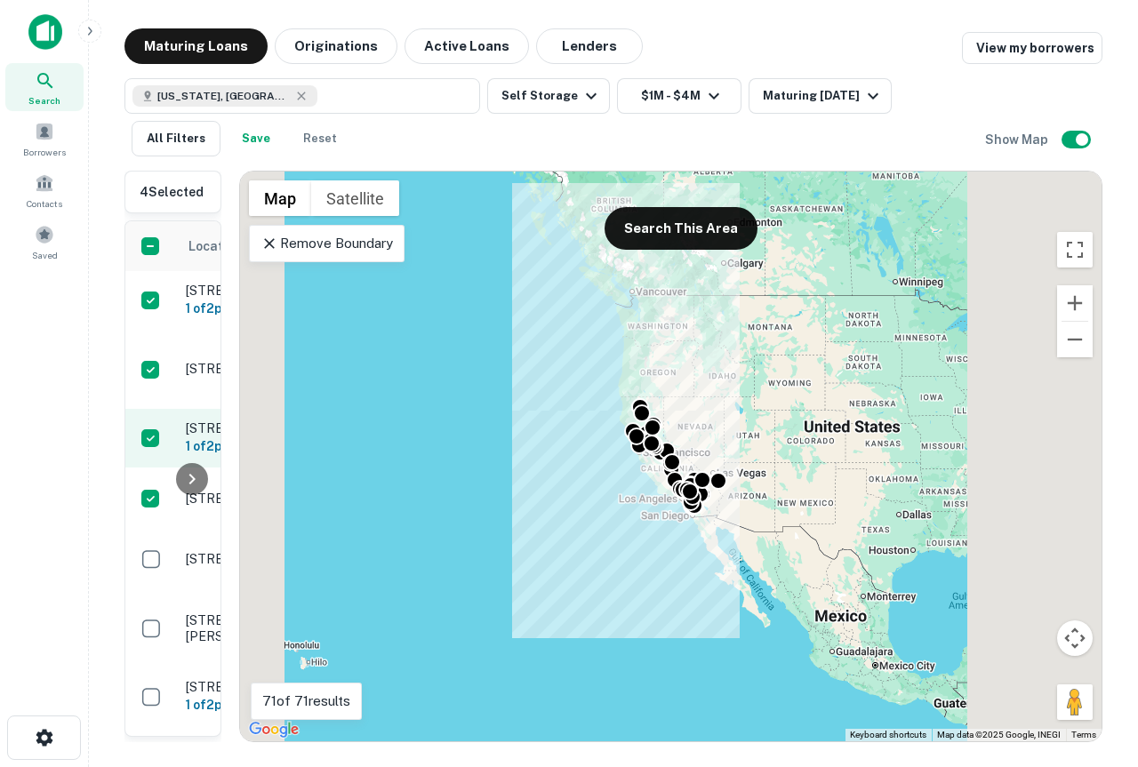
drag, startPoint x: 971, startPoint y: 447, endPoint x: 162, endPoint y: 415, distance: 810.3
click at [162, 415] on div "4 Selected Clear selection Select all Request Borrower Info Location Maturity D…" at bounding box center [613, 449] width 978 height 586
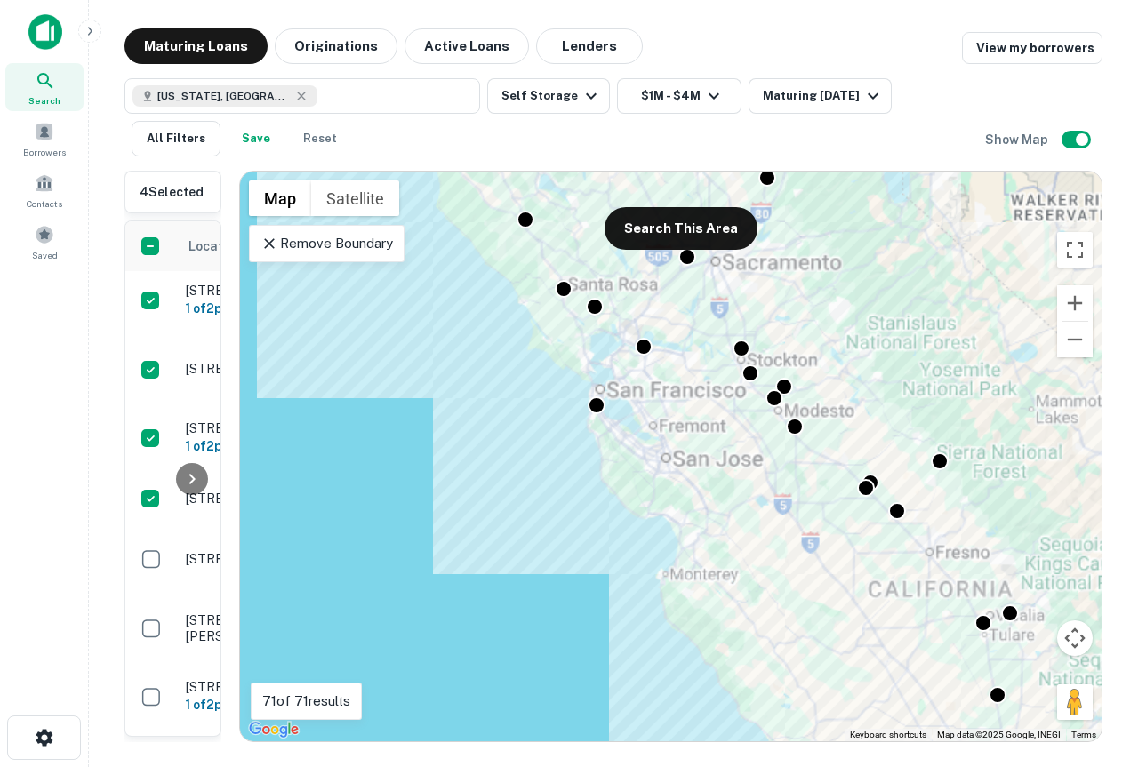
drag, startPoint x: 720, startPoint y: 427, endPoint x: 342, endPoint y: 515, distance: 387.8
click at [342, 515] on div "To activate drag with keyboard, press Alt + Enter. Once in keyboard drag state,…" at bounding box center [670, 457] width 861 height 570
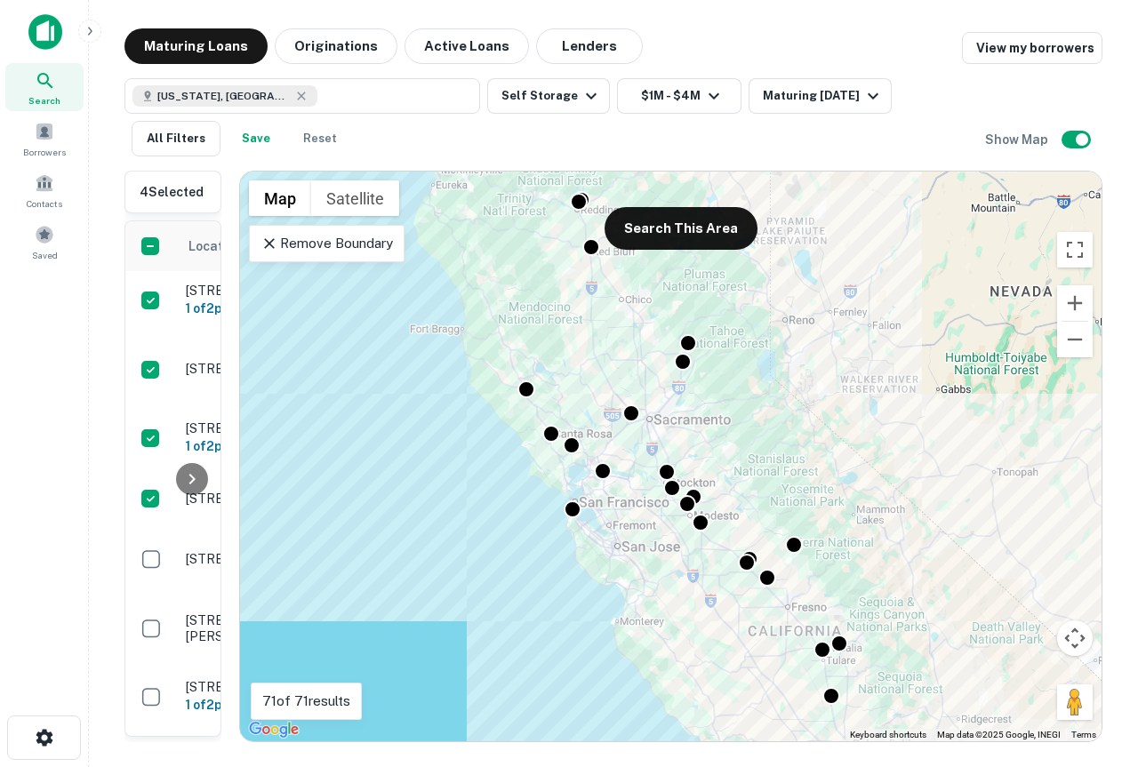
drag, startPoint x: 643, startPoint y: 277, endPoint x: 664, endPoint y: 388, distance: 113.1
click at [664, 388] on div "To activate drag with keyboard, press Alt + Enter. Once in keyboard drag state,…" at bounding box center [670, 457] width 861 height 570
drag, startPoint x: 1076, startPoint y: 255, endPoint x: 1076, endPoint y: 363, distance: 107.5
click at [1058, 255] on button "Toggle fullscreen view" at bounding box center [1075, 250] width 36 height 36
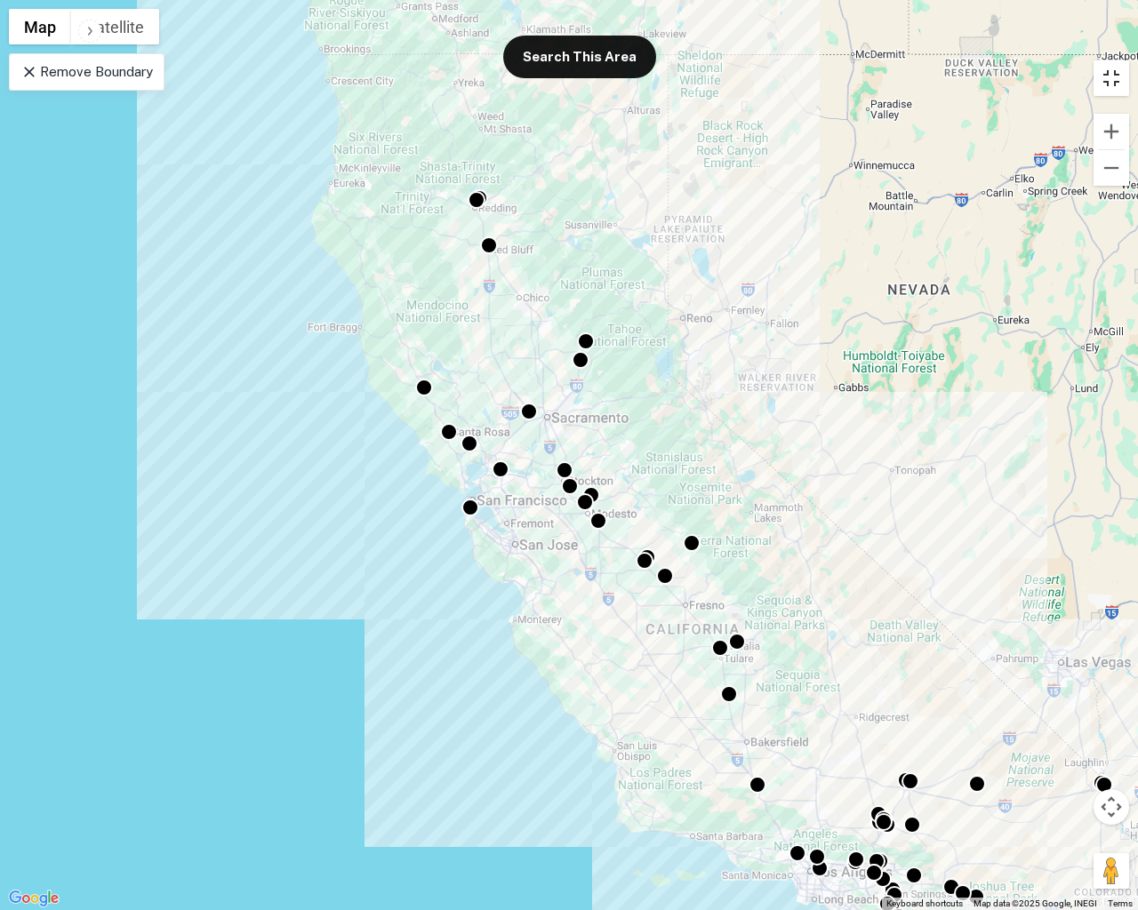
click at [1058, 72] on button "Toggle fullscreen view" at bounding box center [1111, 78] width 36 height 36
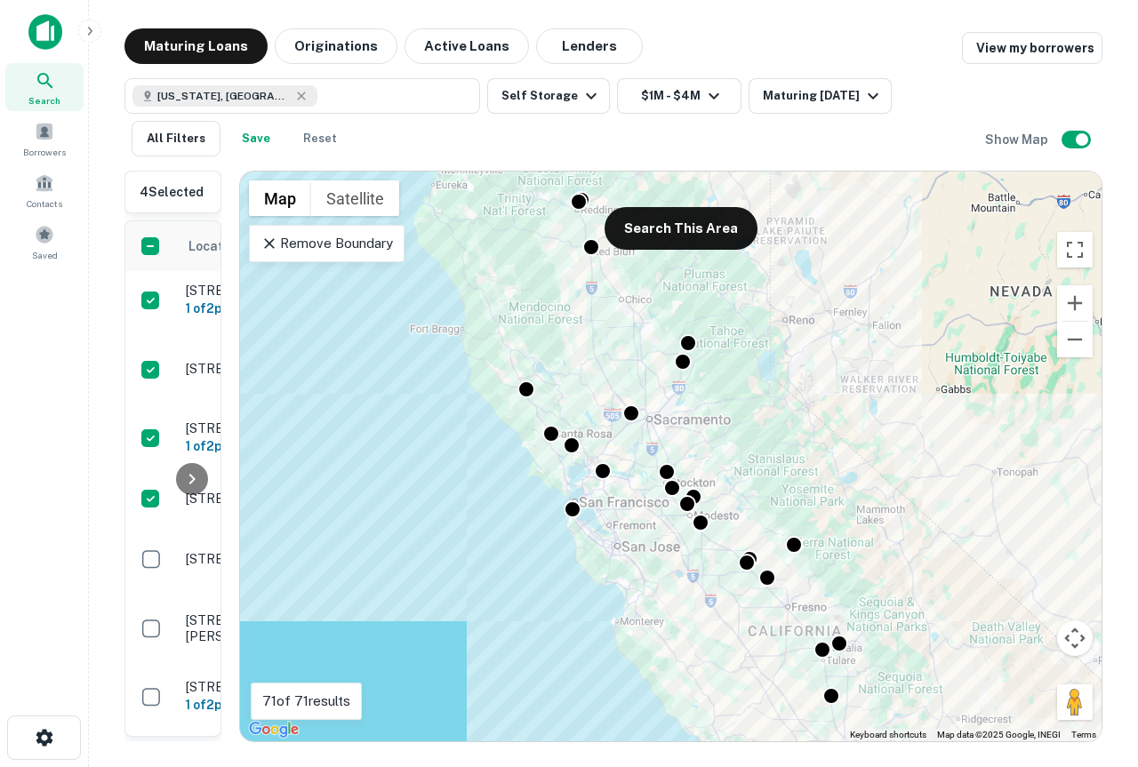
click at [284, 248] on p "Remove Boundary" at bounding box center [326, 243] width 132 height 21
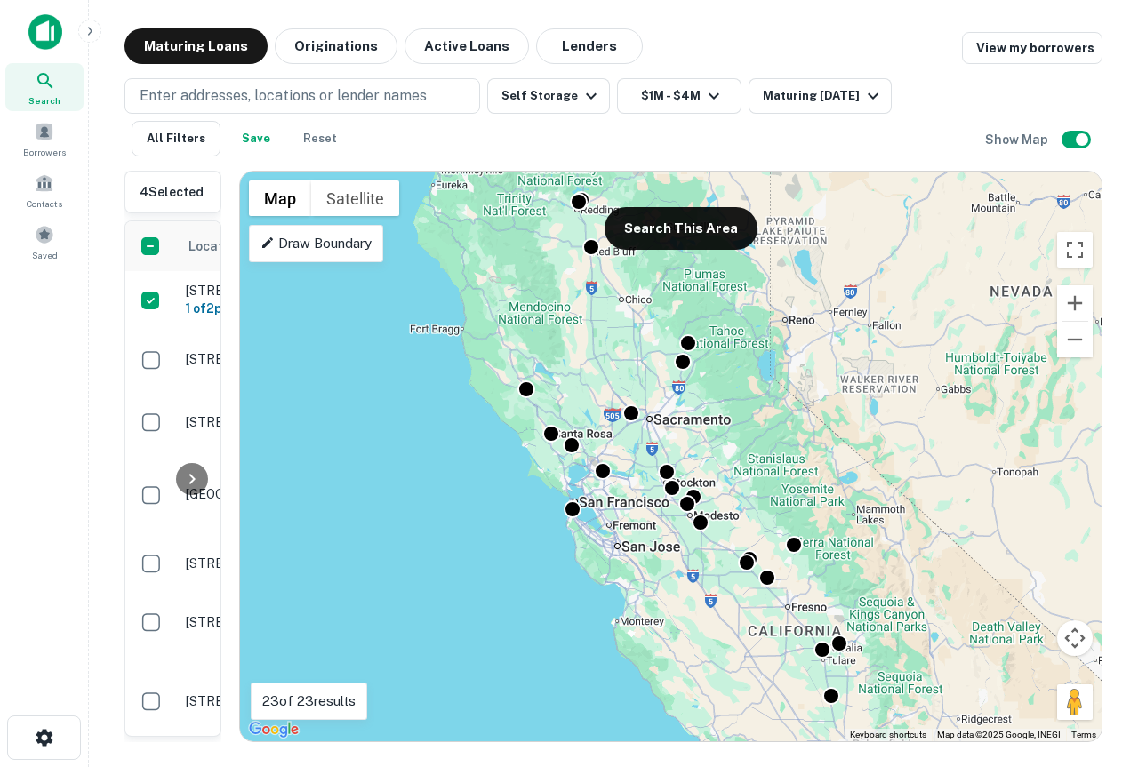
click at [348, 262] on div "To activate drag with keyboard, press Alt + Enter. Once in keyboard drag state,…" at bounding box center [670, 457] width 861 height 570
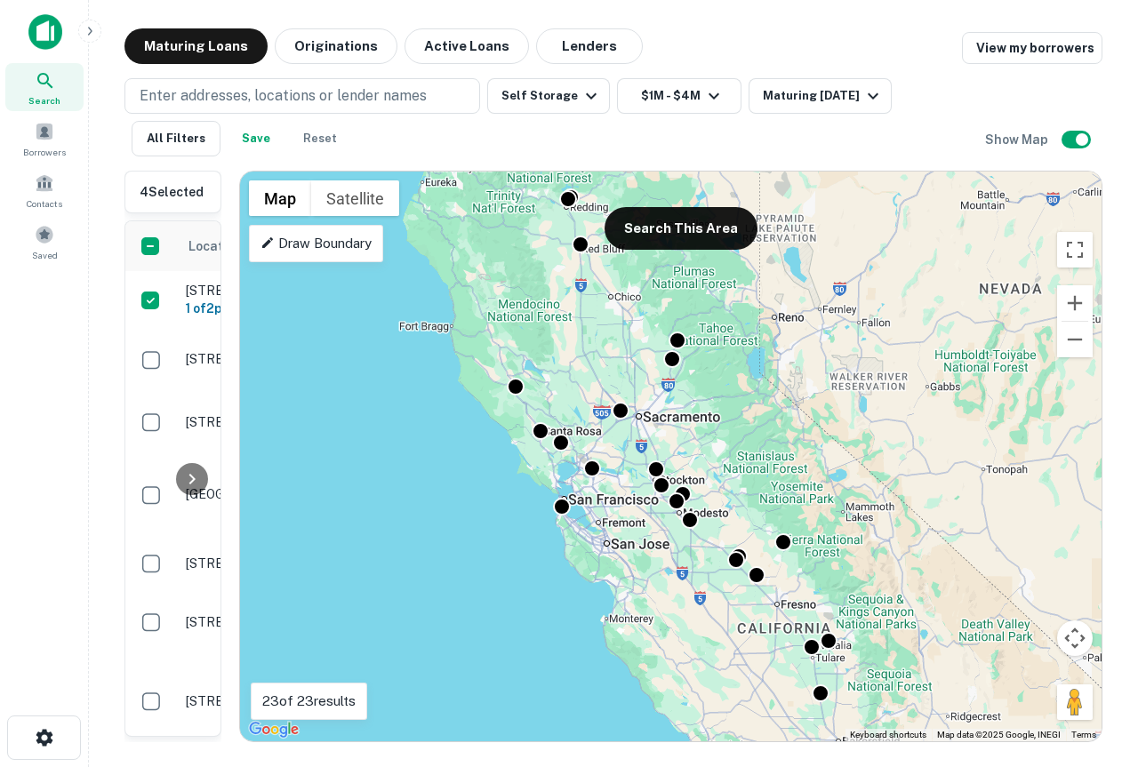
drag, startPoint x: 699, startPoint y: 313, endPoint x: 683, endPoint y: 309, distance: 17.3
click at [683, 309] on div "To activate drag with keyboard, press Alt + Enter. Once in keyboard drag state,…" at bounding box center [670, 457] width 861 height 570
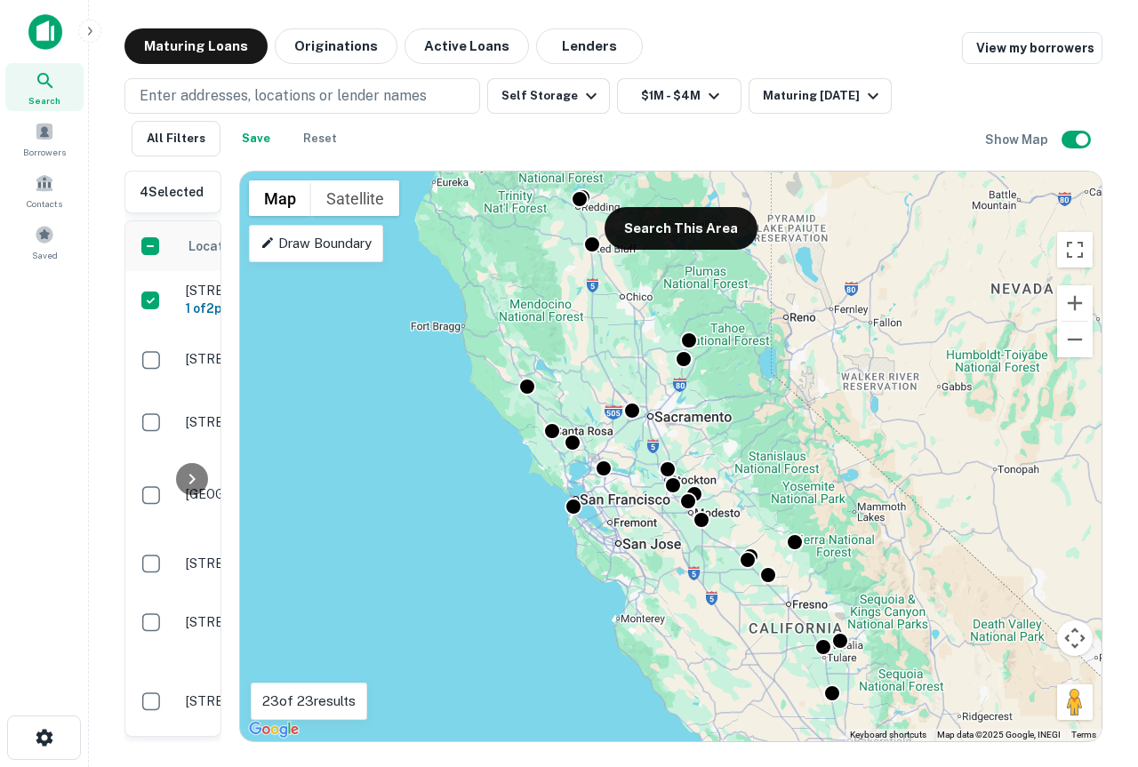
click at [270, 242] on icon at bounding box center [267, 242] width 11 height 11
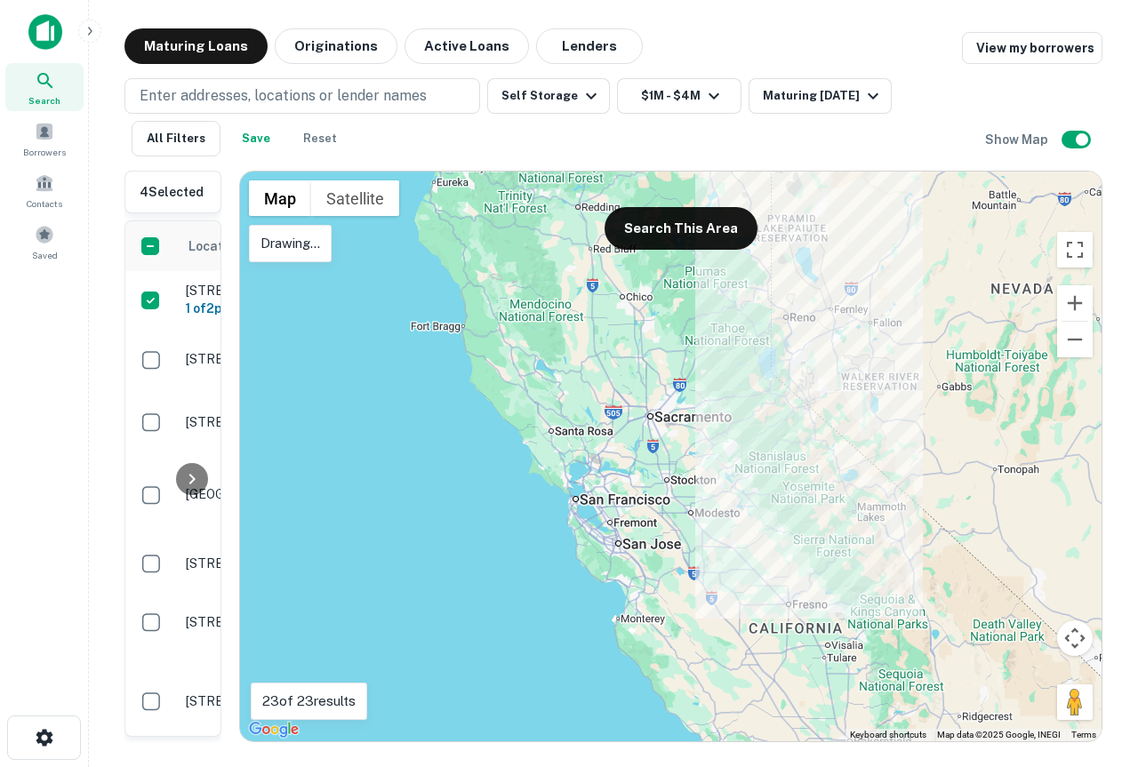
drag, startPoint x: 764, startPoint y: 388, endPoint x: 768, endPoint y: 430, distance: 41.9
click at [768, 430] on div at bounding box center [670, 457] width 861 height 570
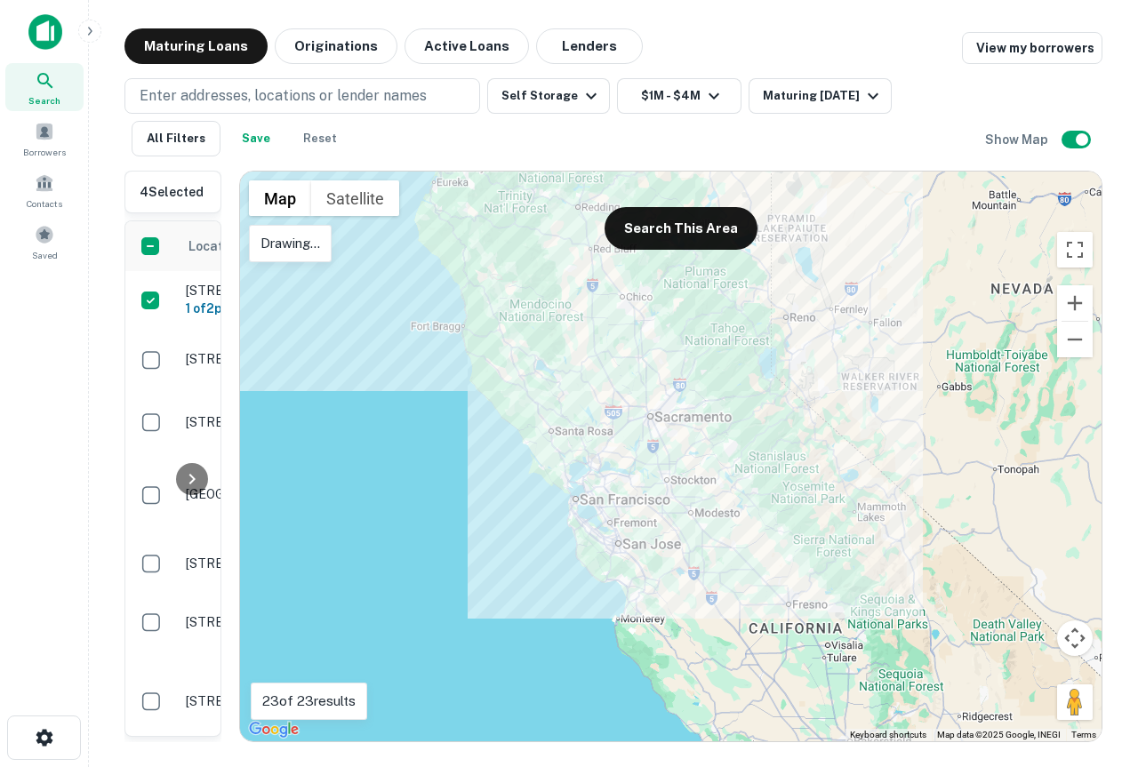
click at [755, 391] on div at bounding box center [670, 457] width 861 height 570
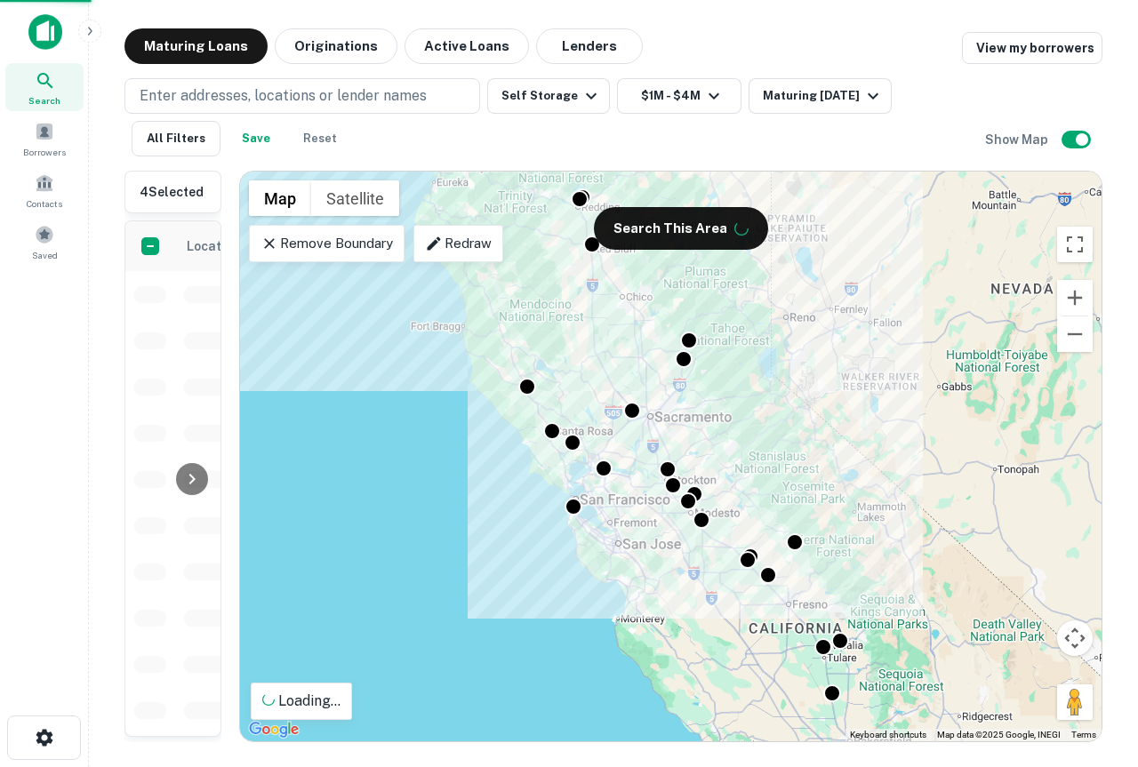
click at [459, 246] on p "Redraw" at bounding box center [458, 243] width 67 height 21
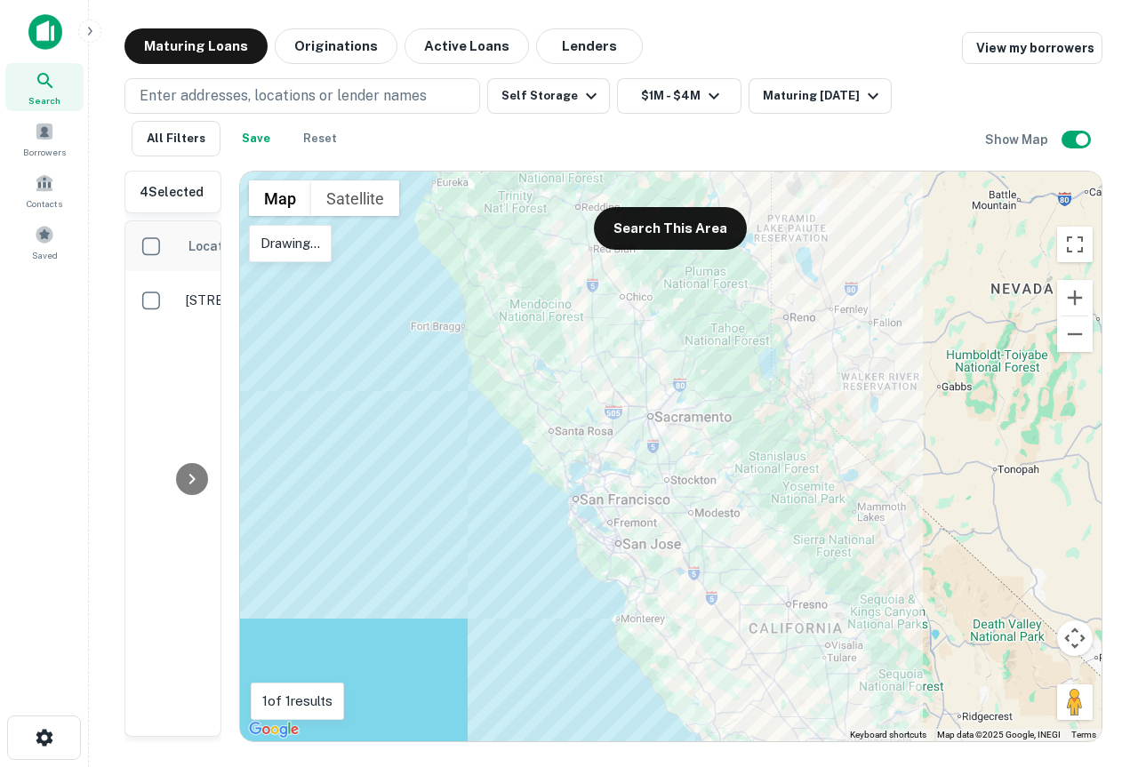
drag, startPoint x: 684, startPoint y: 293, endPoint x: 681, endPoint y: 284, distance: 9.6
click at [681, 284] on div at bounding box center [670, 457] width 861 height 570
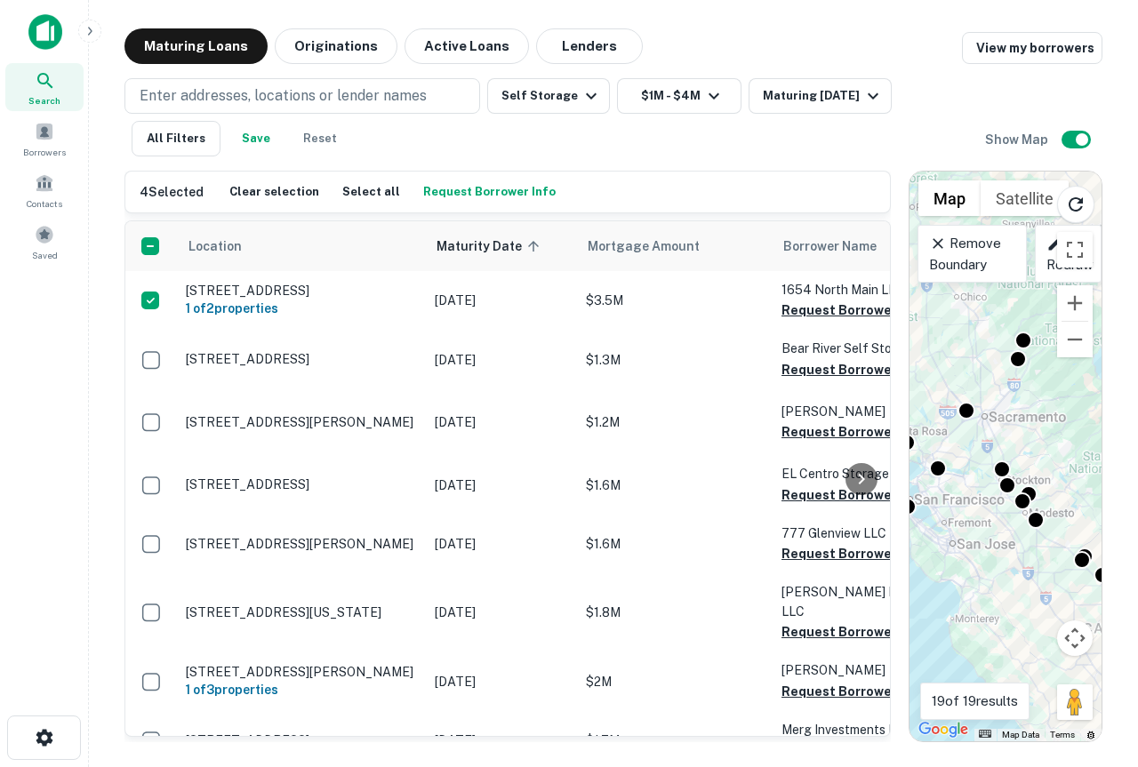
drag, startPoint x: 229, startPoint y: 375, endPoint x: 904, endPoint y: 422, distance: 676.2
click at [904, 422] on div at bounding box center [900, 456] width 18 height 571
click at [526, 184] on button "Request Borrower Info" at bounding box center [492, 192] width 141 height 27
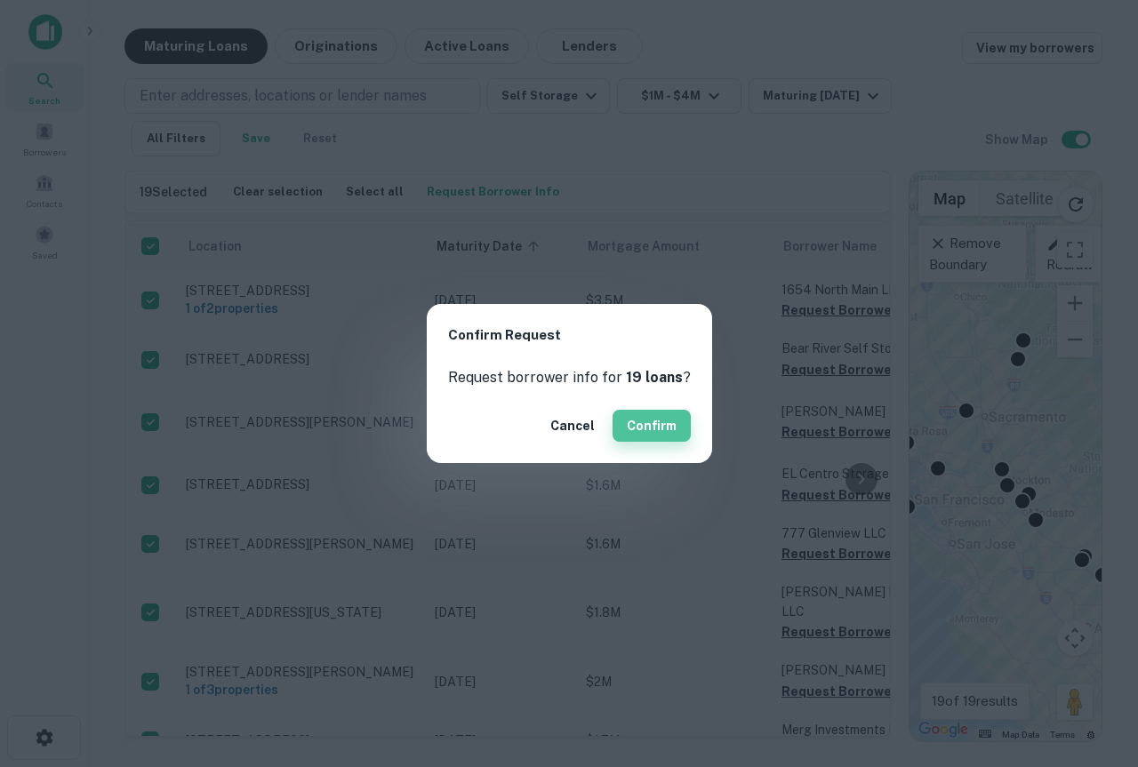
click at [647, 424] on button "Confirm" at bounding box center [651, 426] width 78 height 32
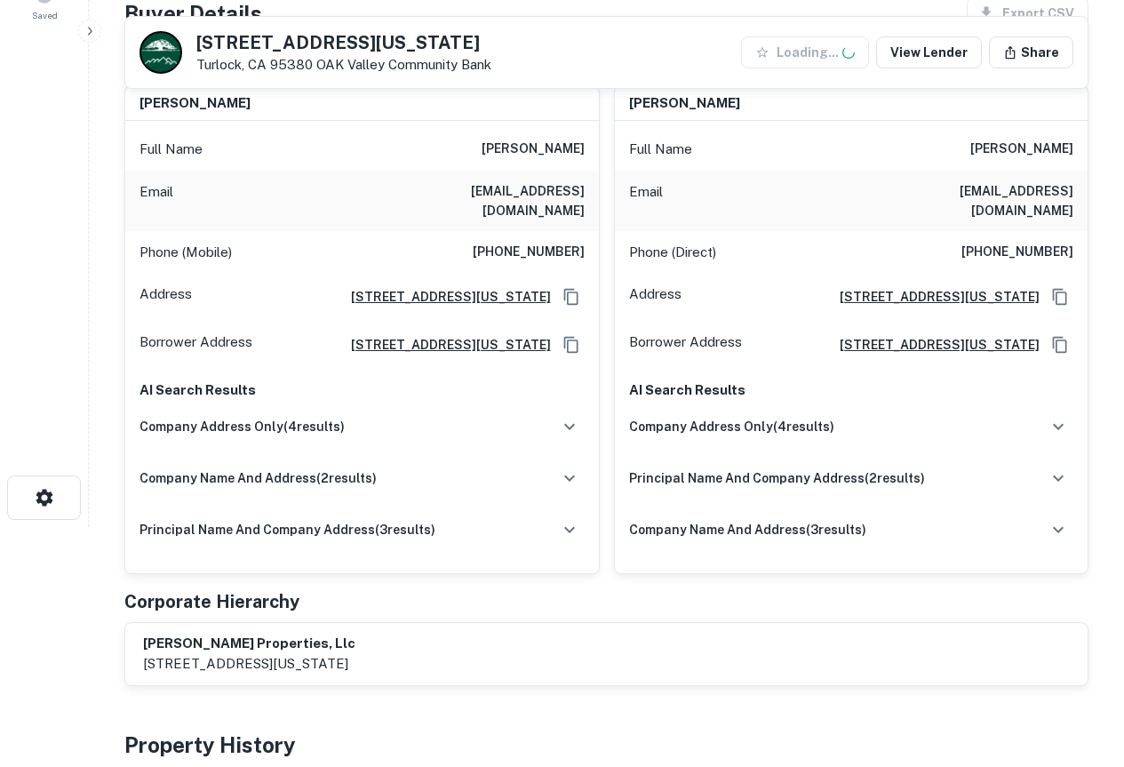
scroll to position [267, 0]
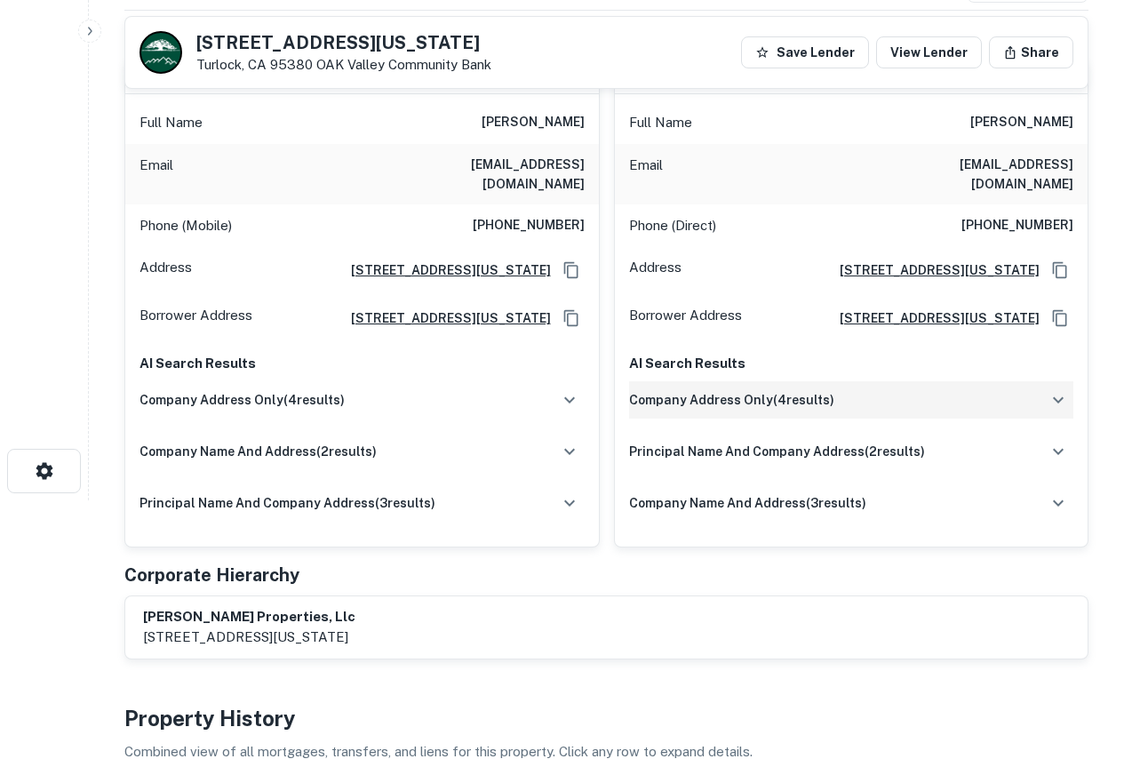
click at [1059, 389] on icon "button" at bounding box center [1058, 399] width 21 height 21
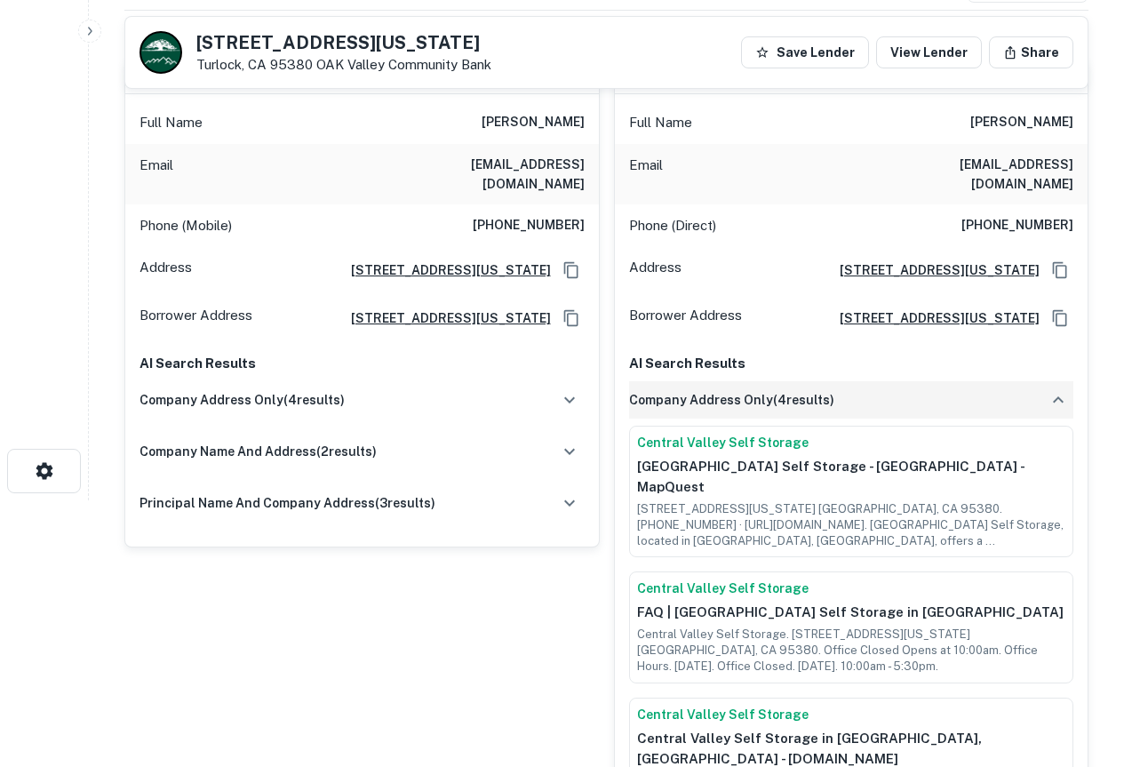
click at [1061, 389] on icon "button" at bounding box center [1058, 399] width 21 height 21
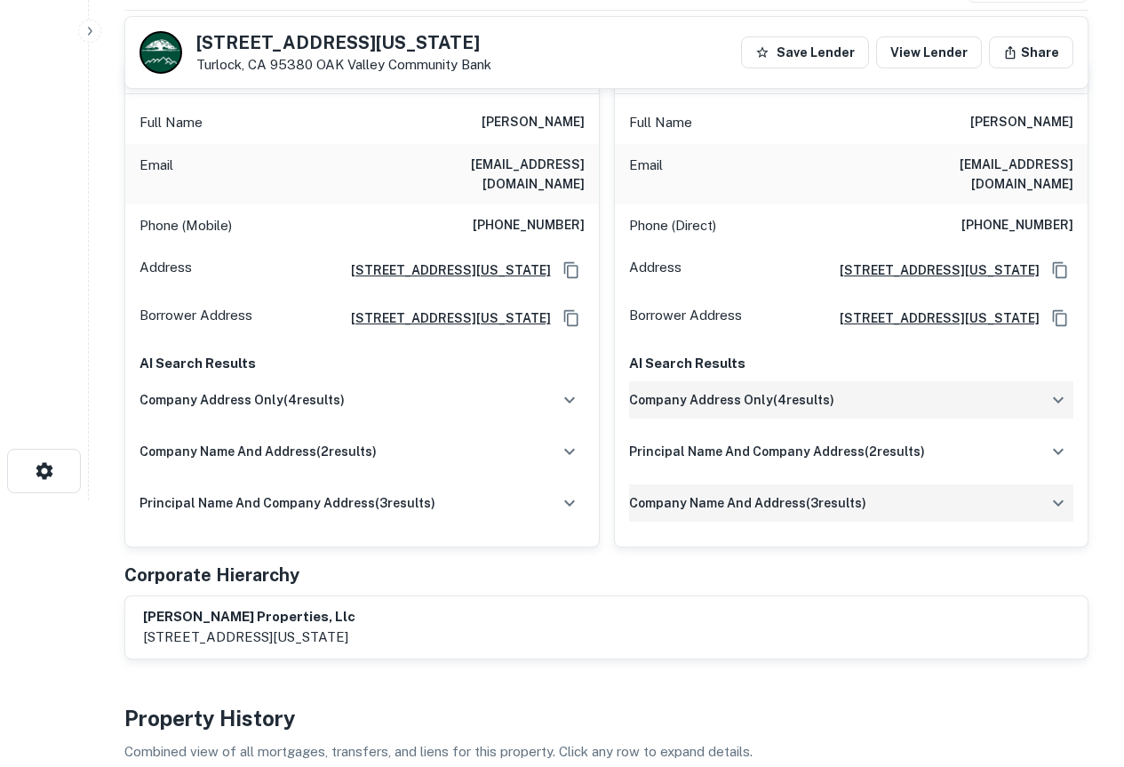
click at [1066, 492] on icon "button" at bounding box center [1058, 502] width 21 height 21
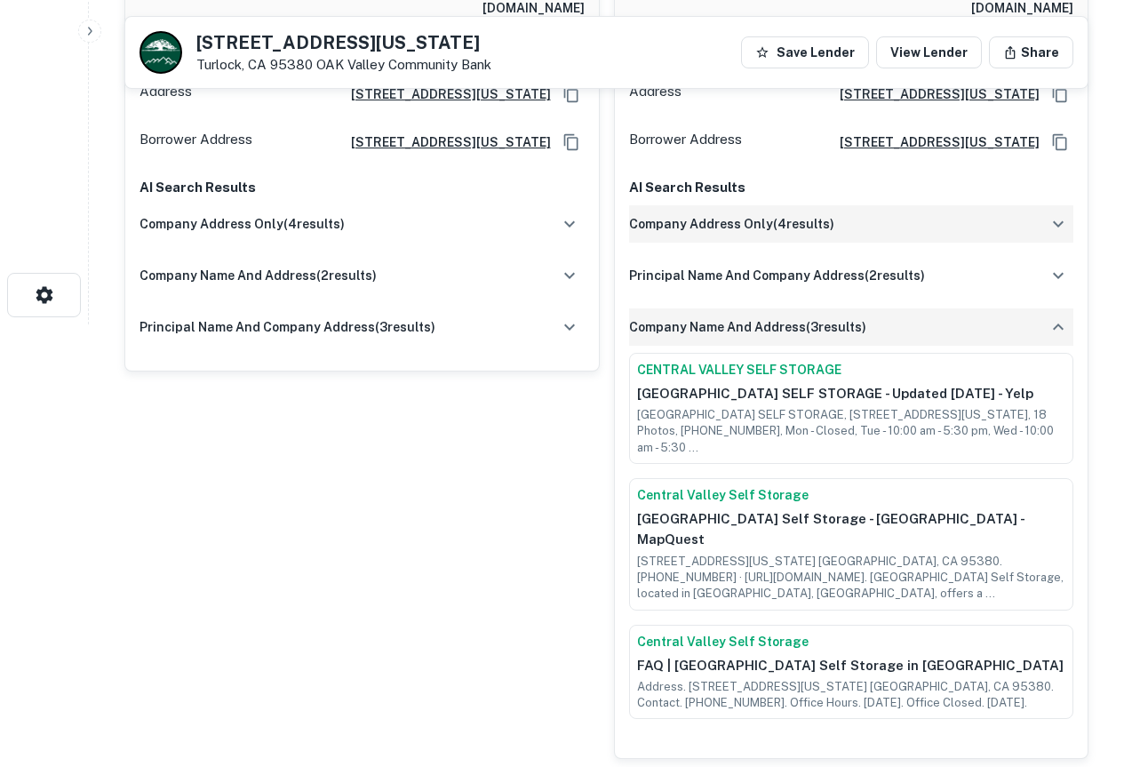
scroll to position [444, 0]
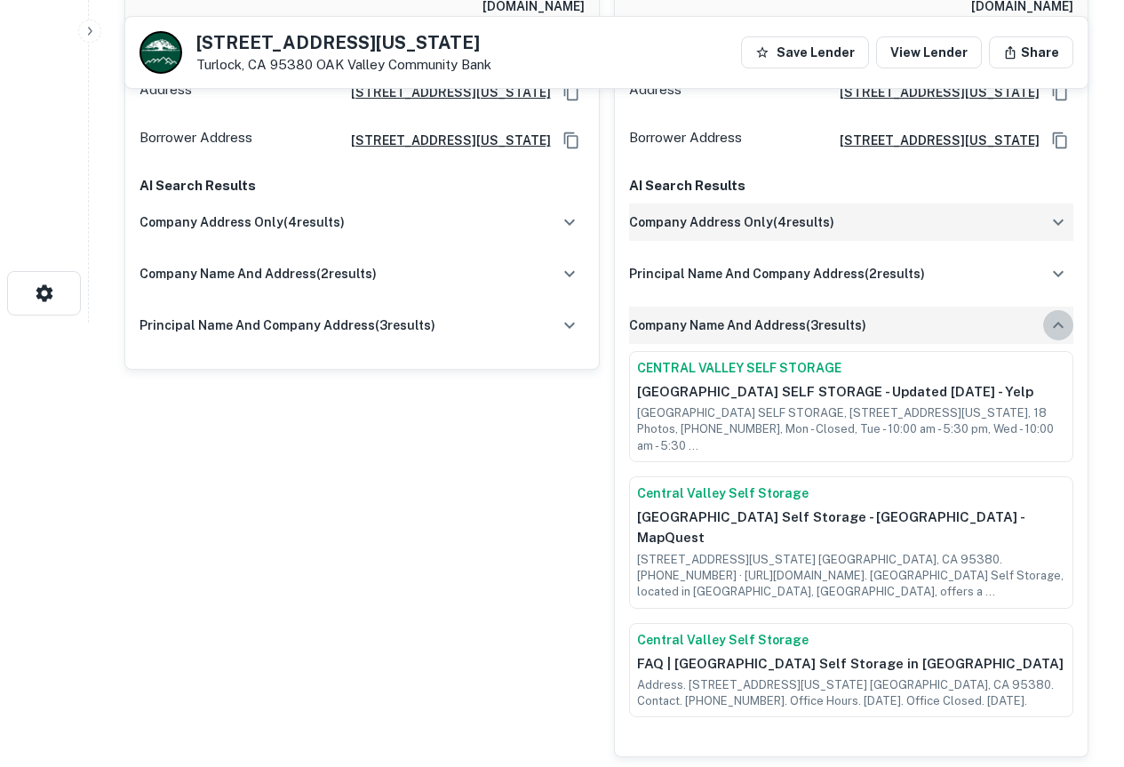
click at [1059, 322] on icon "button" at bounding box center [1058, 325] width 11 height 6
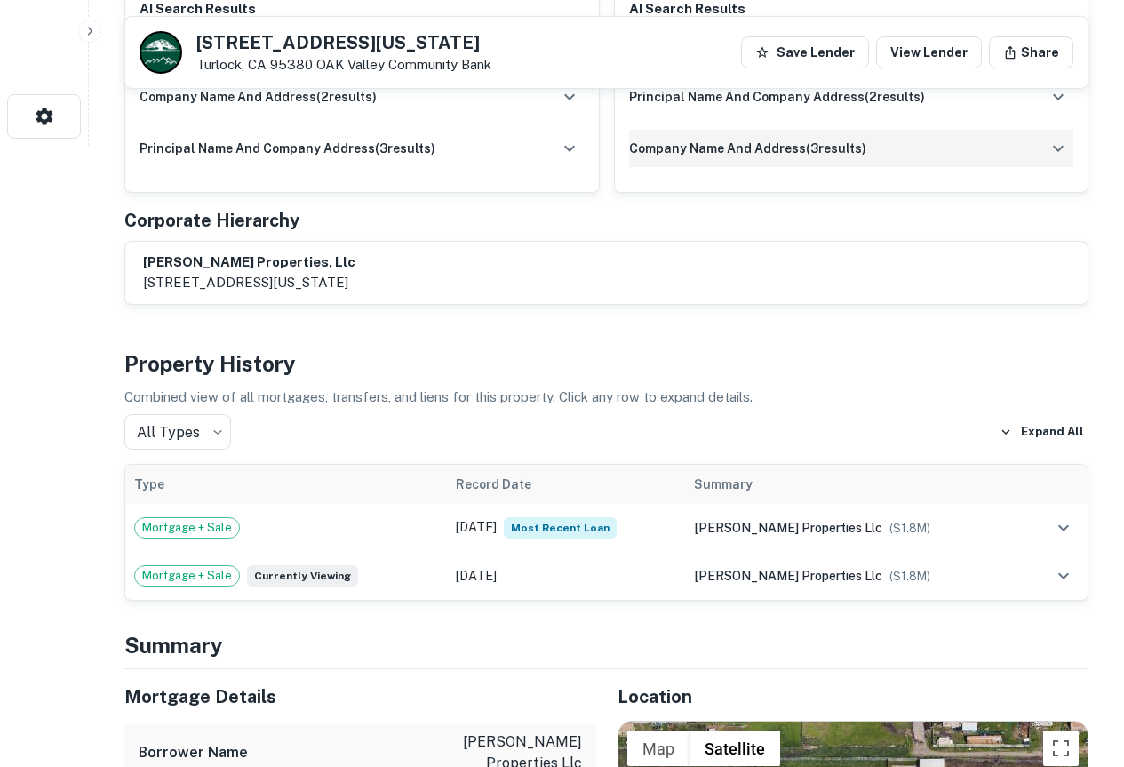
scroll to position [622, 0]
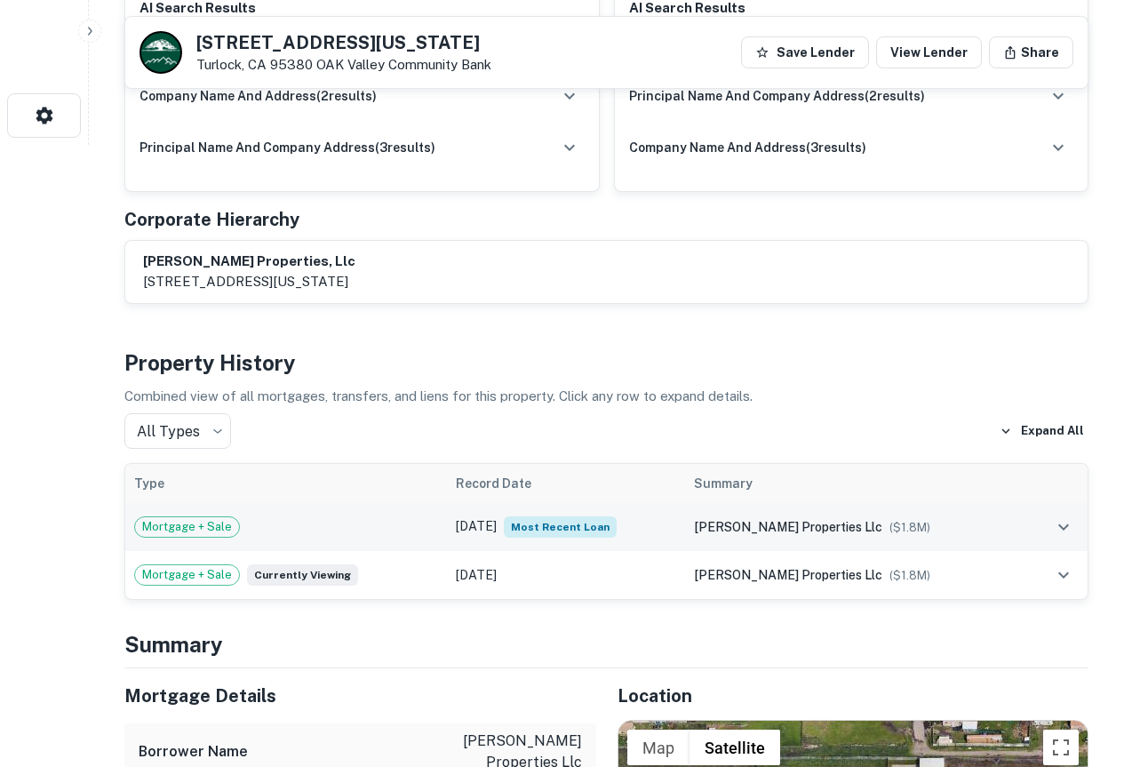
click at [1059, 516] on icon "expand row" at bounding box center [1063, 526] width 21 height 21
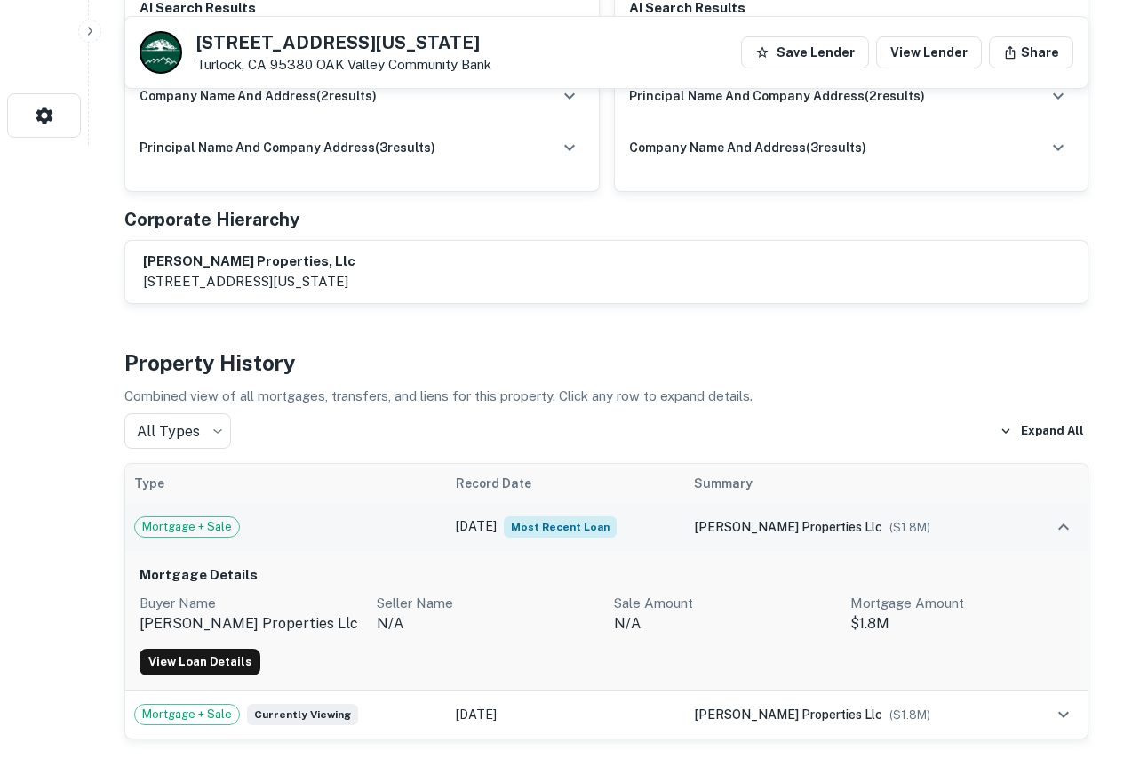
click at [149, 616] on p "[PERSON_NAME] properties llc" at bounding box center [251, 623] width 223 height 21
click at [198, 649] on link "View Loan Details" at bounding box center [200, 662] width 121 height 27
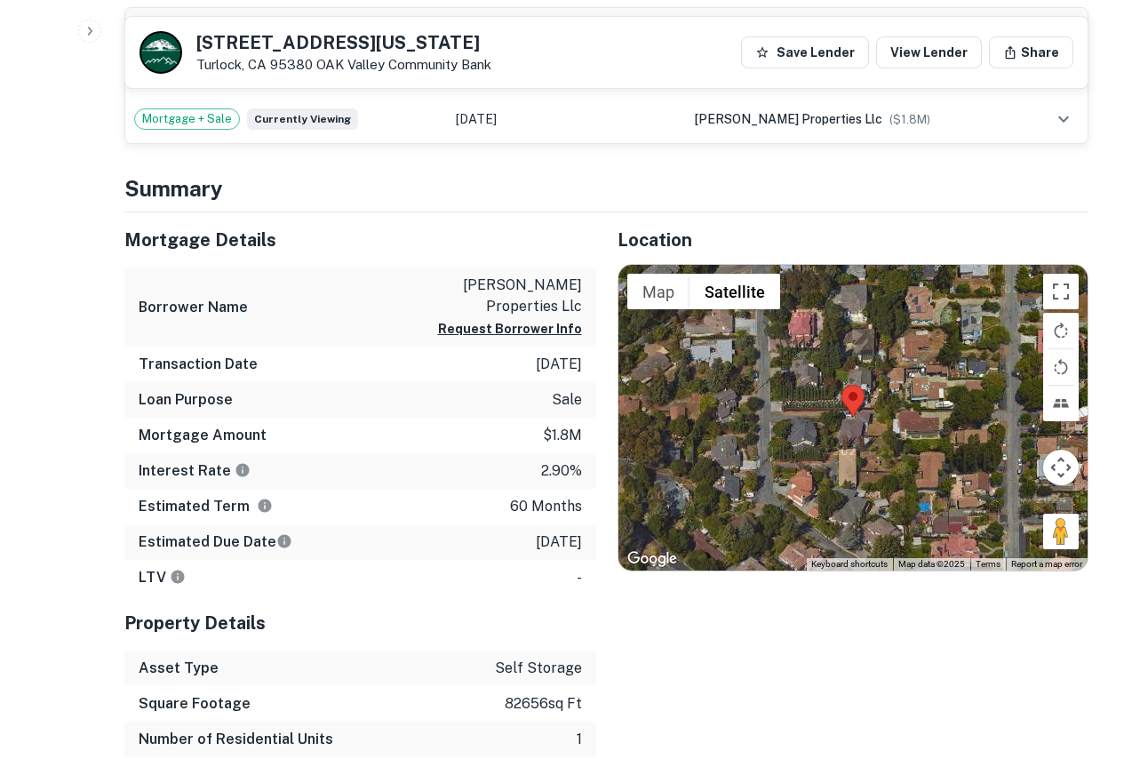
scroll to position [828, 0]
